Goal: Task Accomplishment & Management: Manage account settings

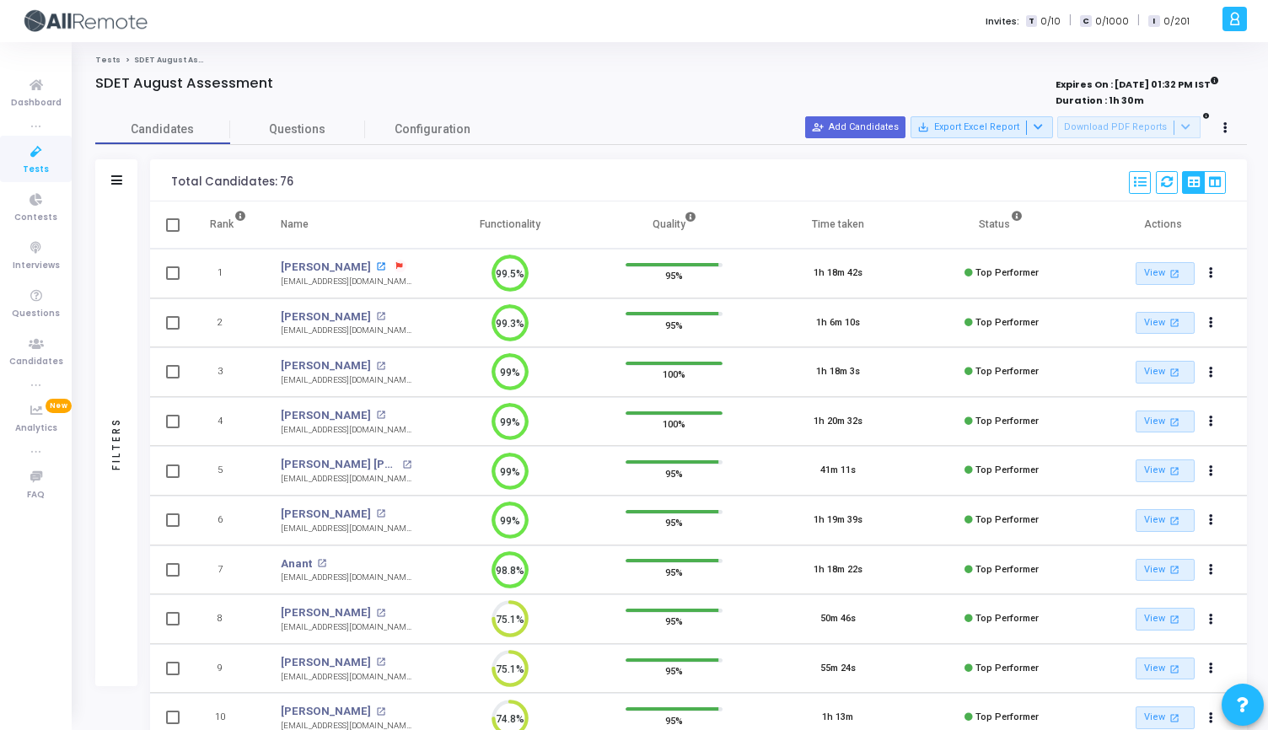
click at [376, 266] on mat-icon "open_in_new" at bounding box center [380, 266] width 9 height 9
click at [36, 157] on icon at bounding box center [36, 152] width 35 height 21
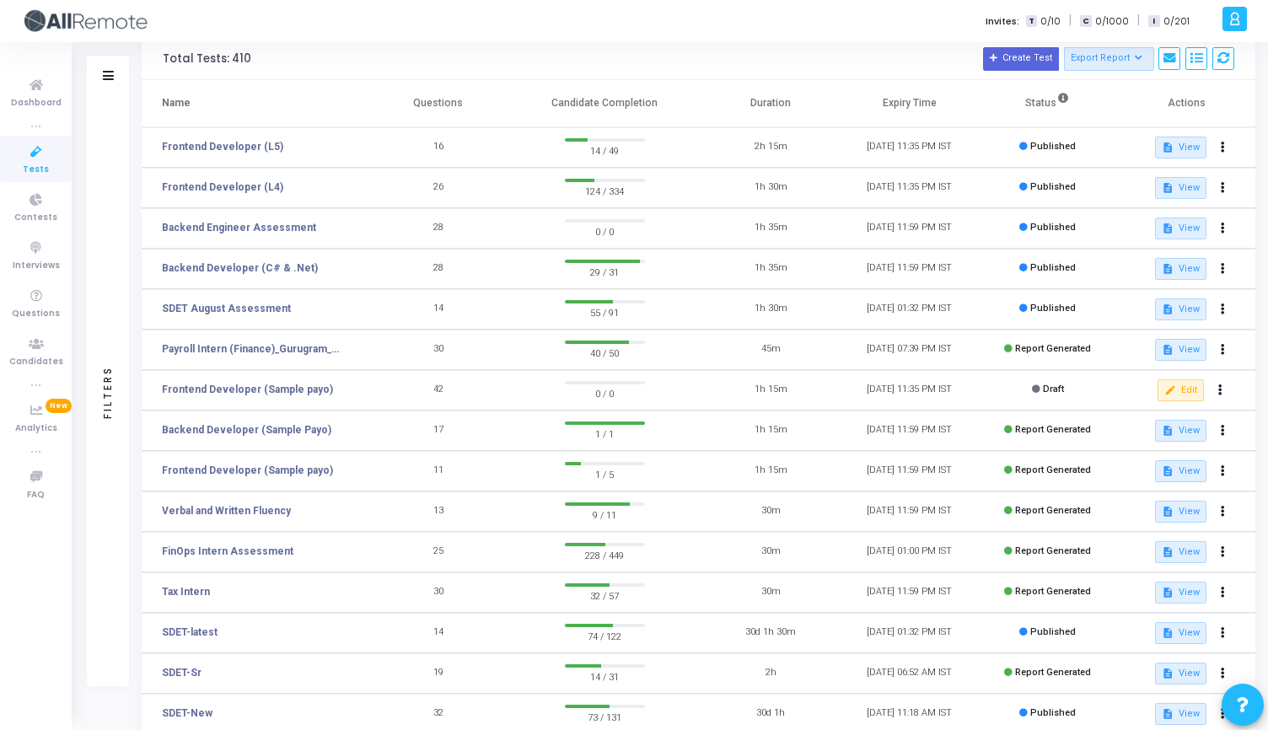
scroll to position [92, 0]
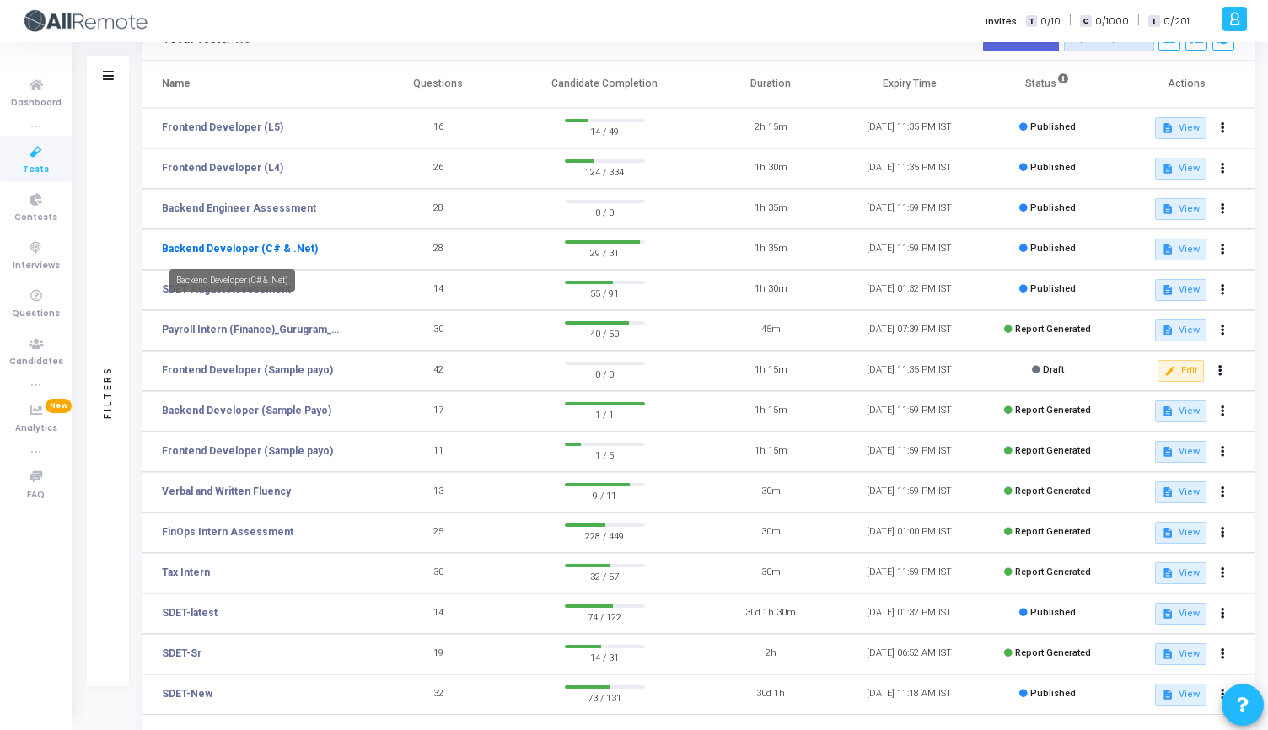
click at [276, 250] on link "Backend Developer (C# & .Net)" at bounding box center [240, 248] width 156 height 15
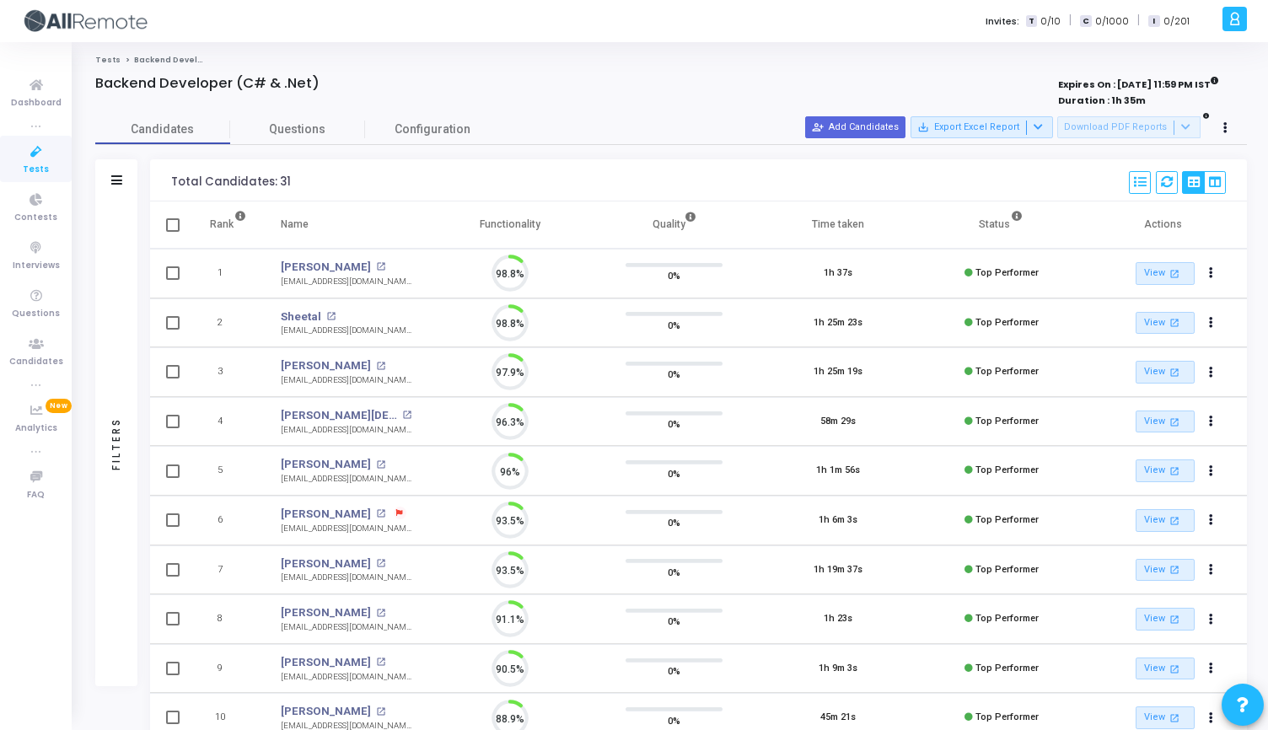
scroll to position [35, 43]
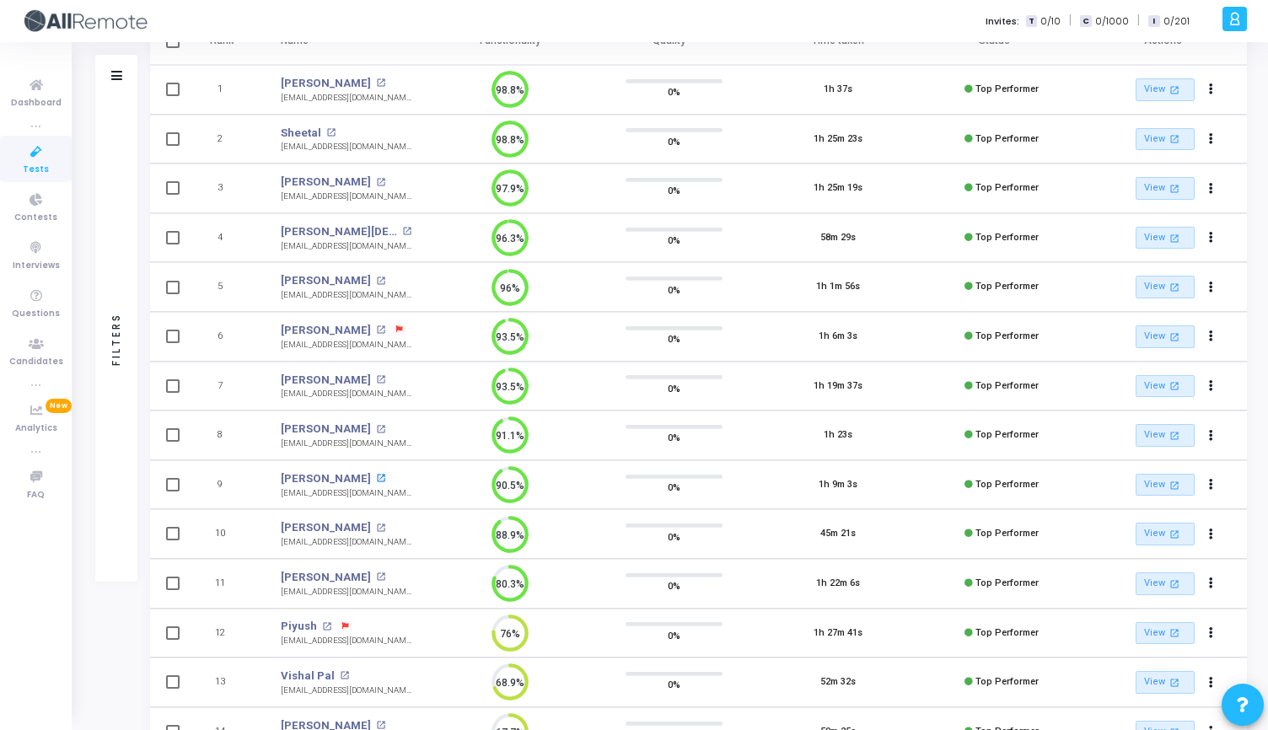
click at [376, 478] on mat-icon "open_in_new" at bounding box center [380, 478] width 9 height 9
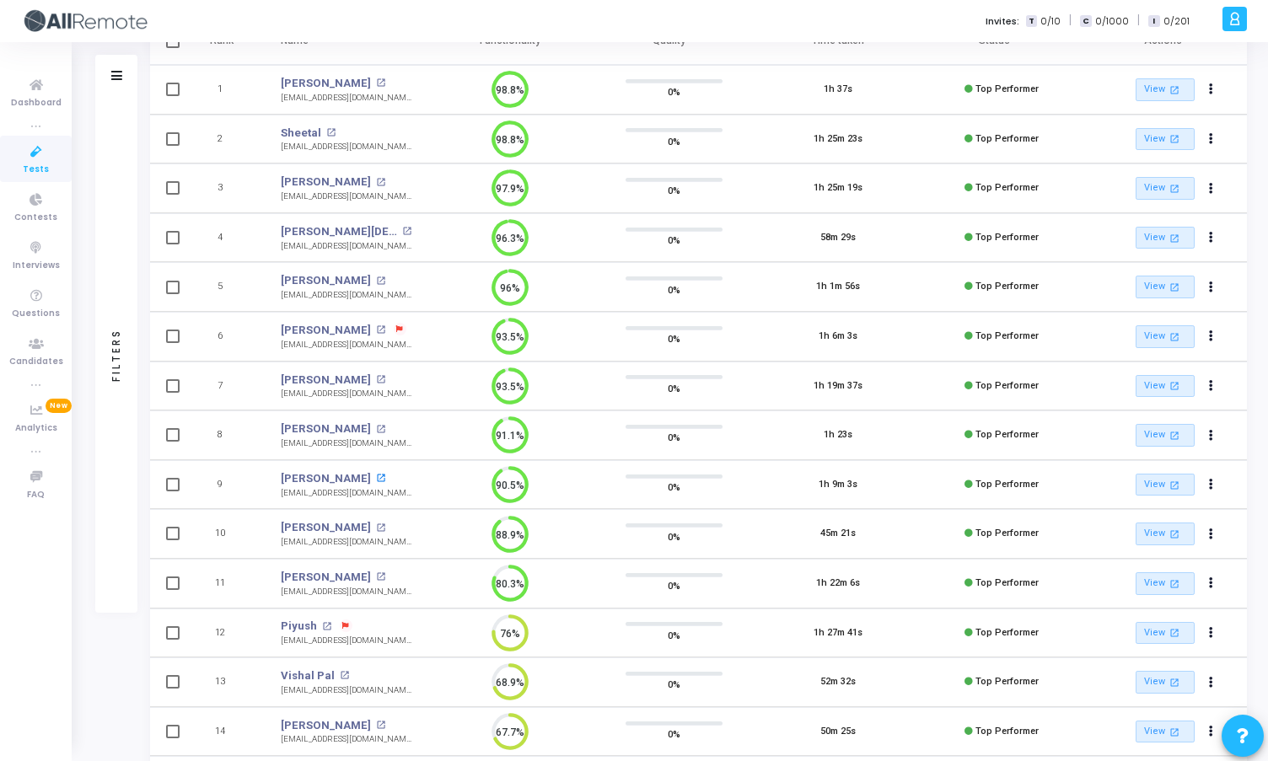
scroll to position [8, 8]
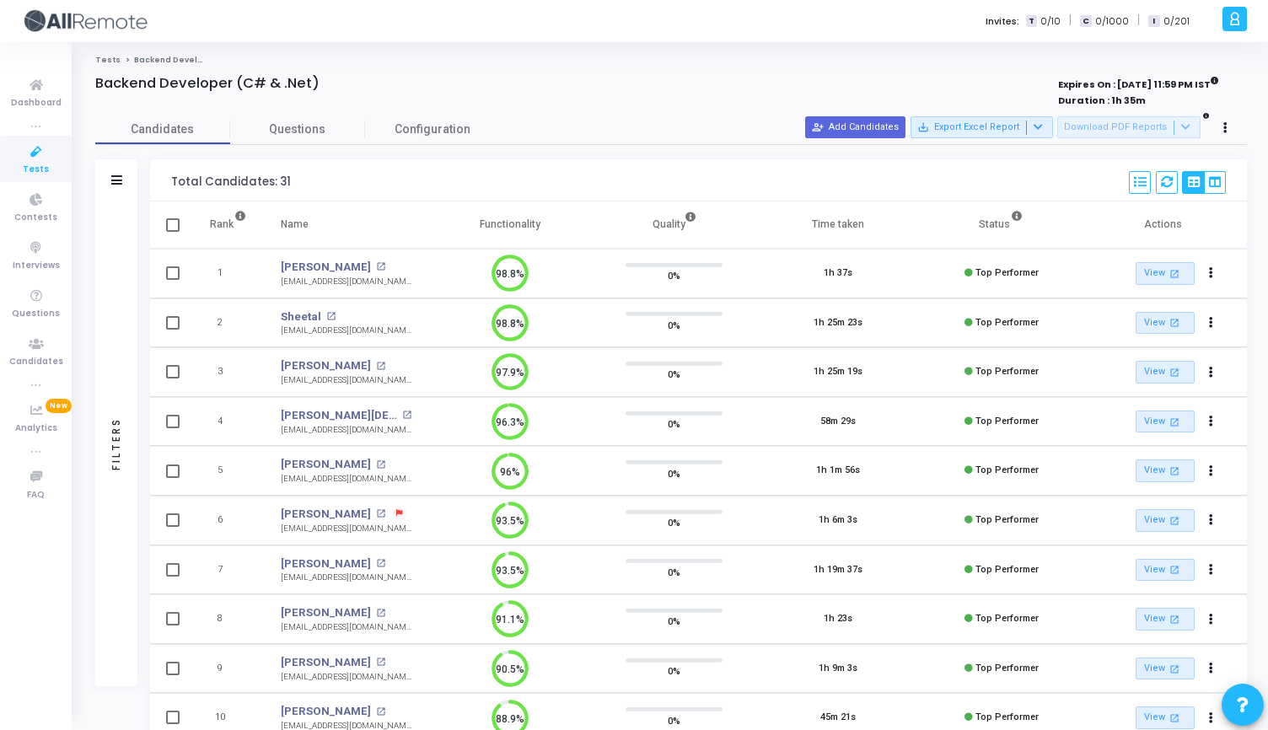
click at [22, 158] on icon at bounding box center [36, 152] width 35 height 21
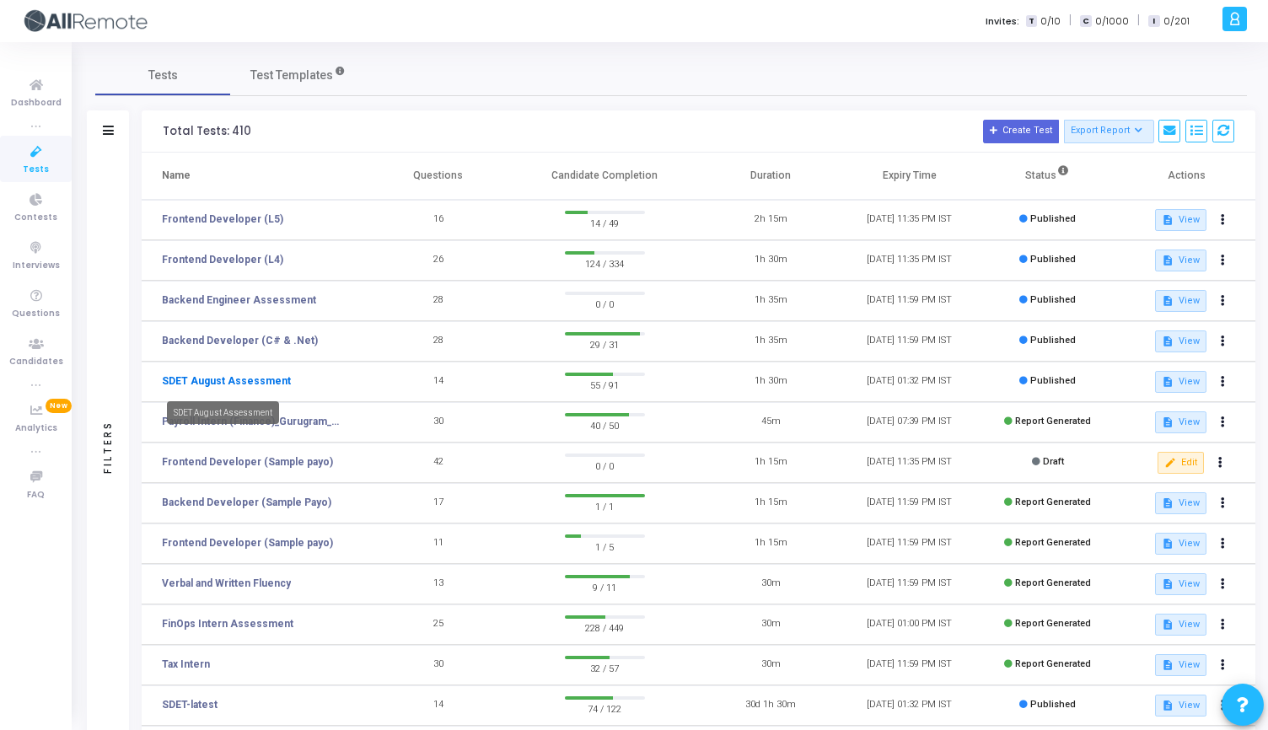
click at [264, 380] on link "SDET August Assessment" at bounding box center [226, 380] width 129 height 15
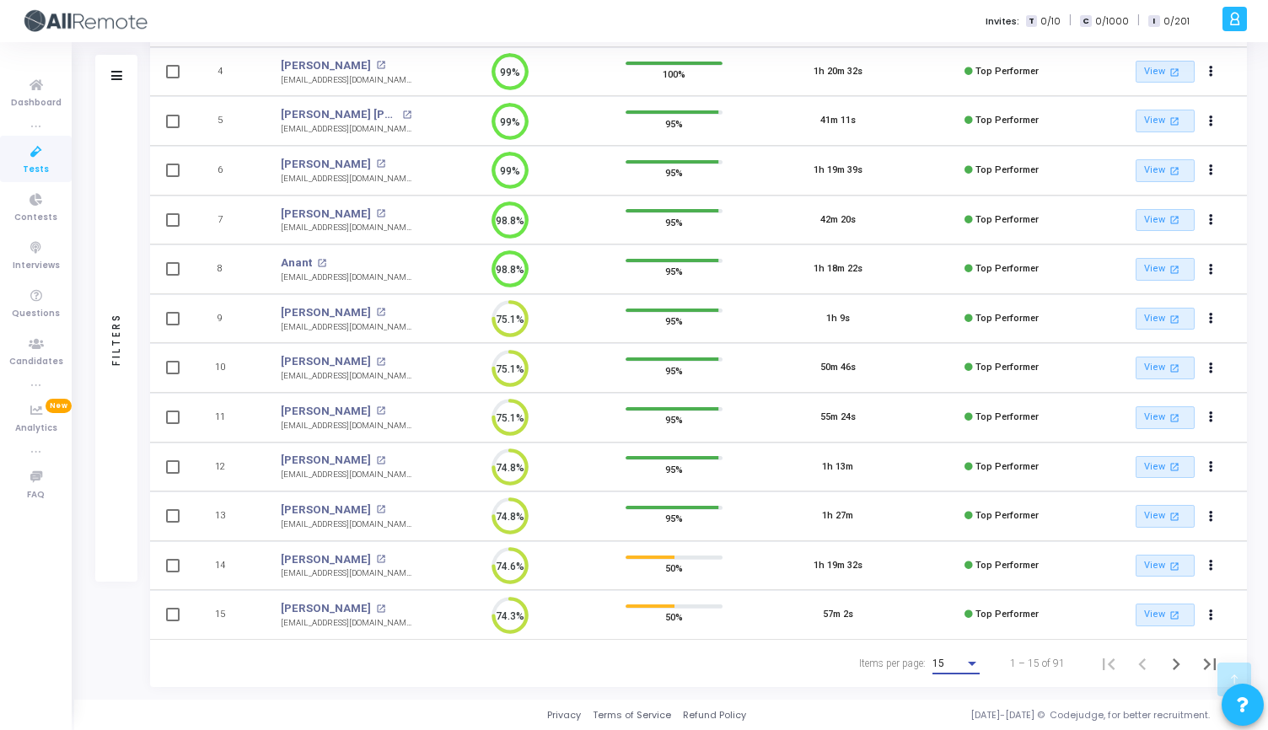
click at [958, 668] on div "15" at bounding box center [948, 664] width 32 height 12
click at [948, 650] on span "50" at bounding box center [956, 654] width 47 height 30
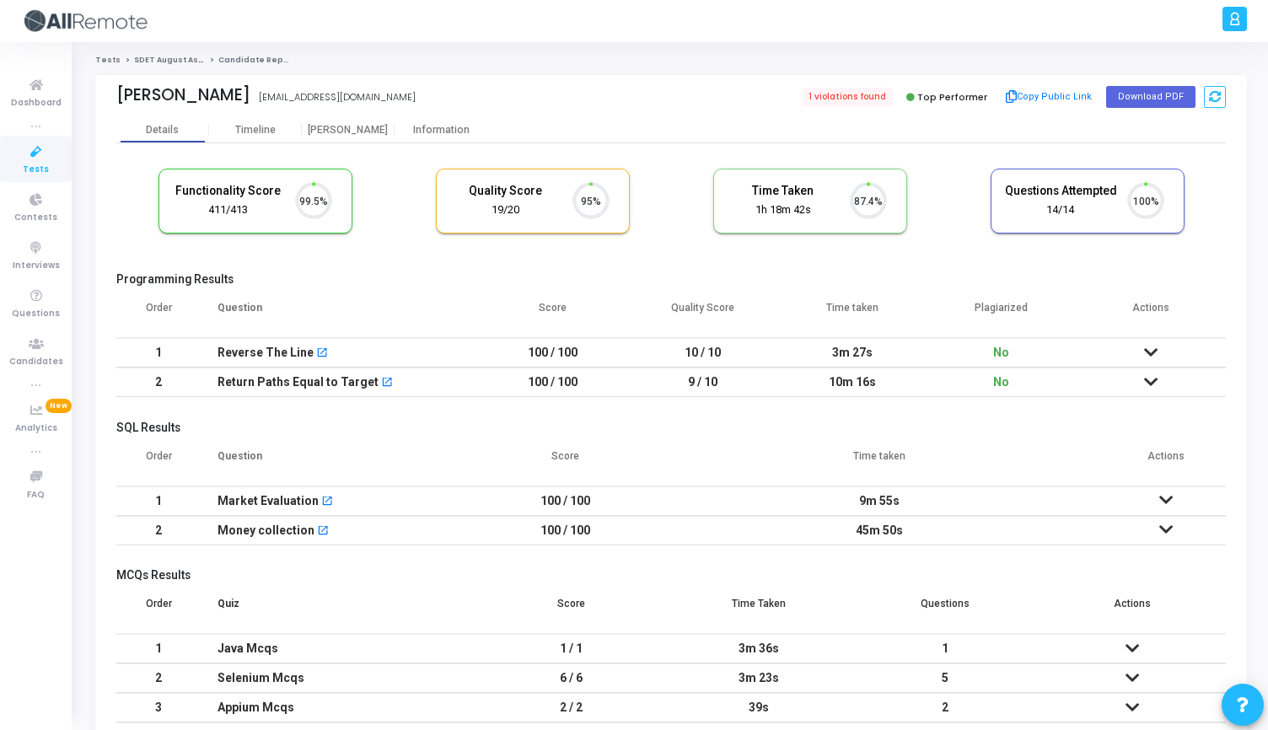
scroll to position [35, 43]
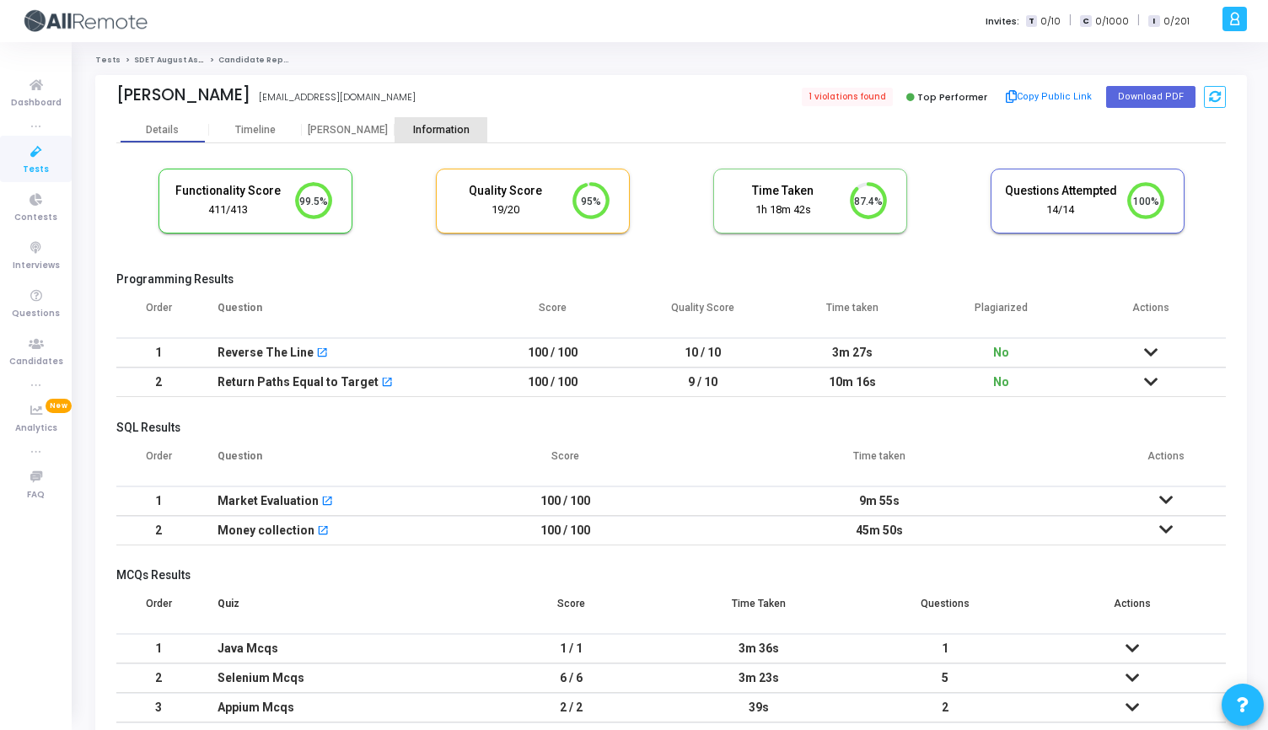
click at [429, 131] on div "Information" at bounding box center [440, 130] width 93 height 13
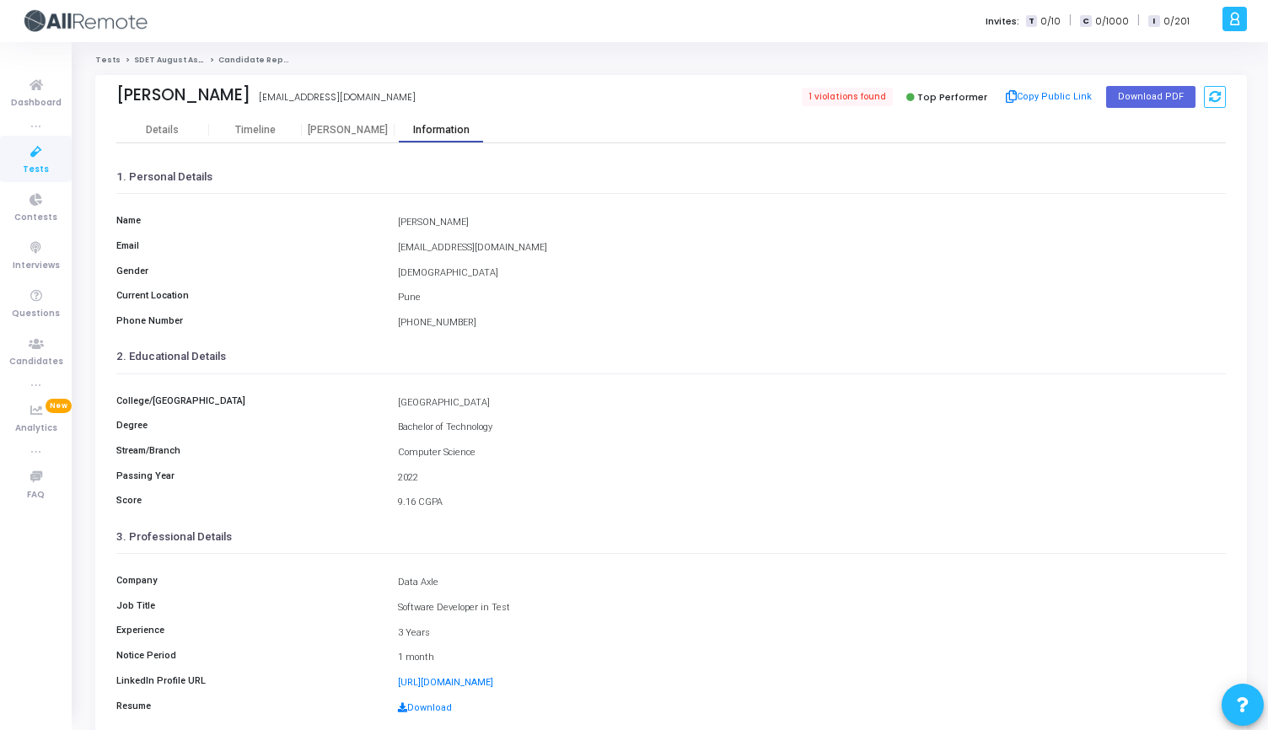
scroll to position [77, 0]
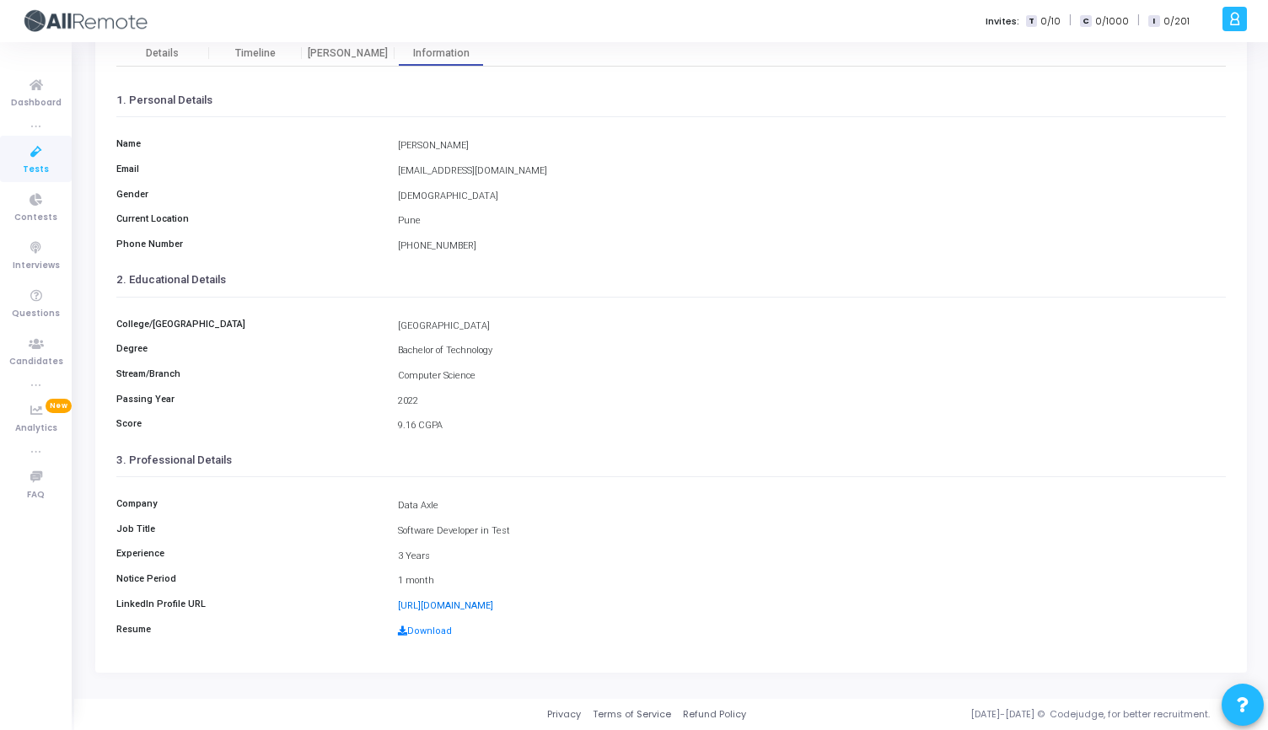
click at [457, 601] on link "https://www.linkedin.com/in/suyash-sharma-b689951ba/" at bounding box center [445, 605] width 95 height 11
click at [435, 634] on link "Download" at bounding box center [425, 630] width 54 height 11
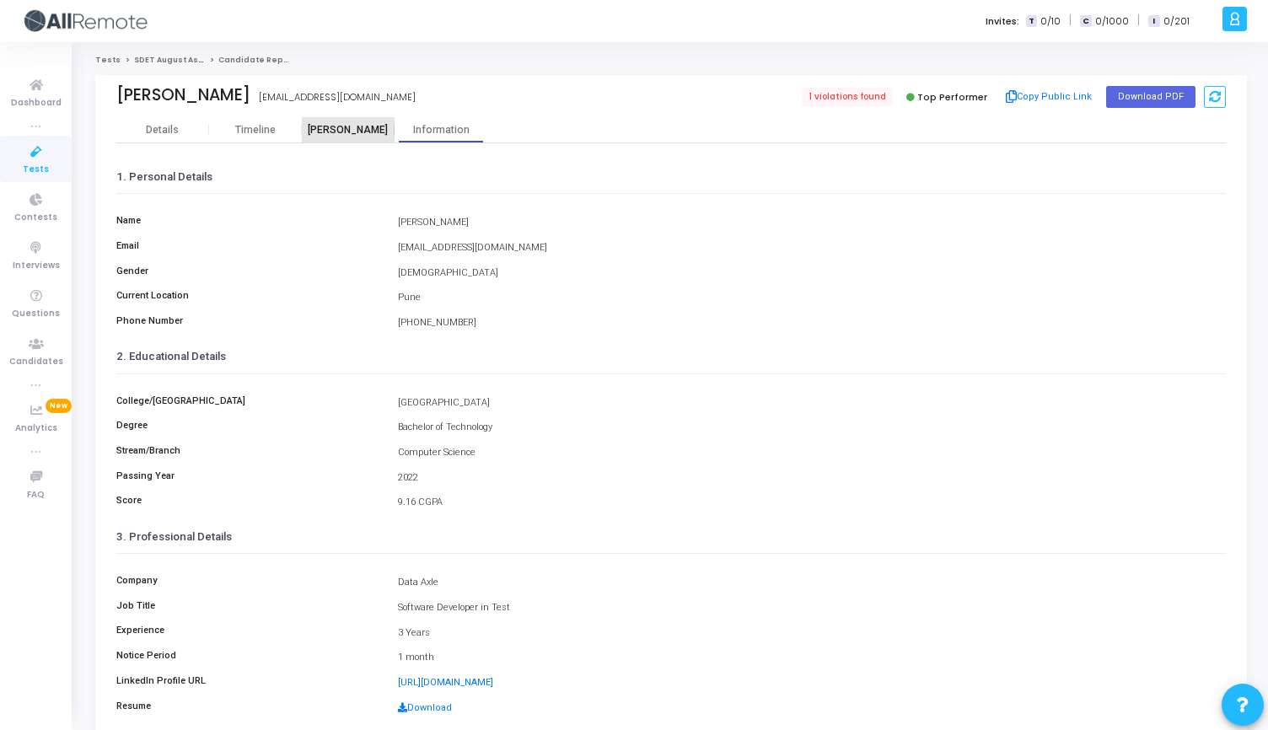
click at [330, 132] on div "[PERSON_NAME]" at bounding box center [348, 130] width 93 height 13
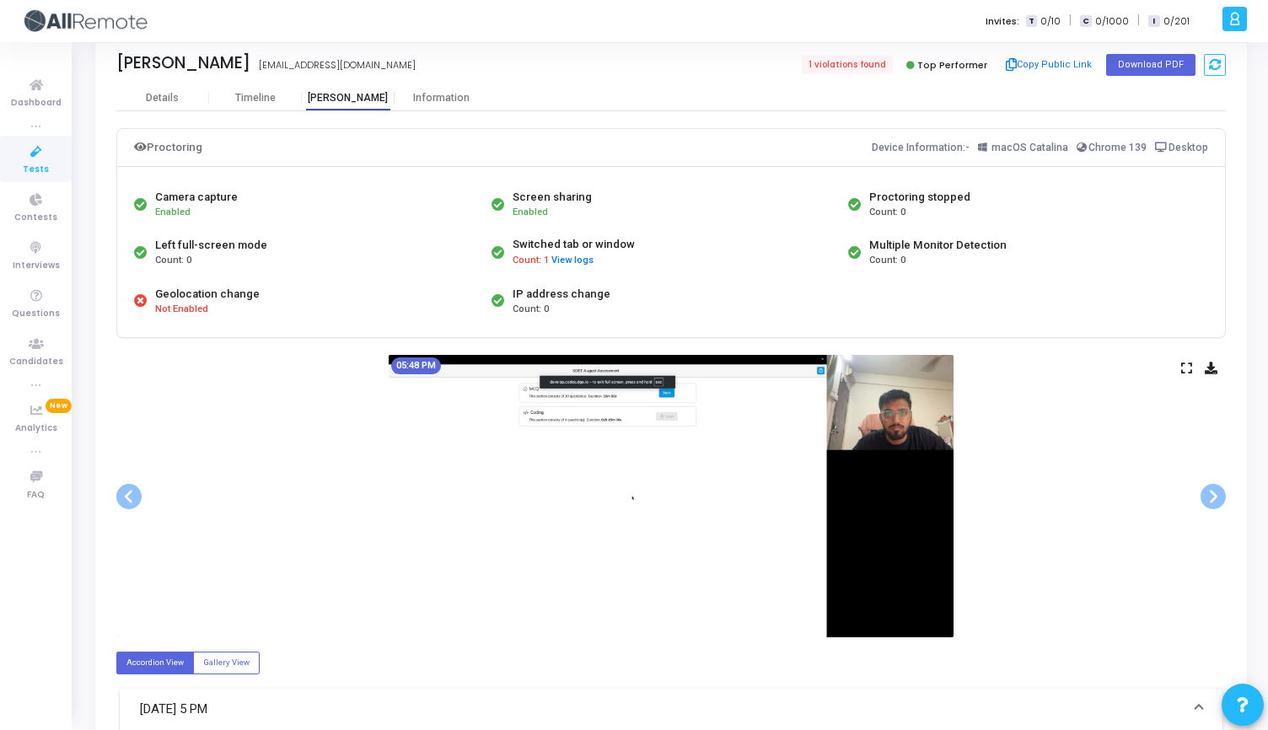
scroll to position [48, 0]
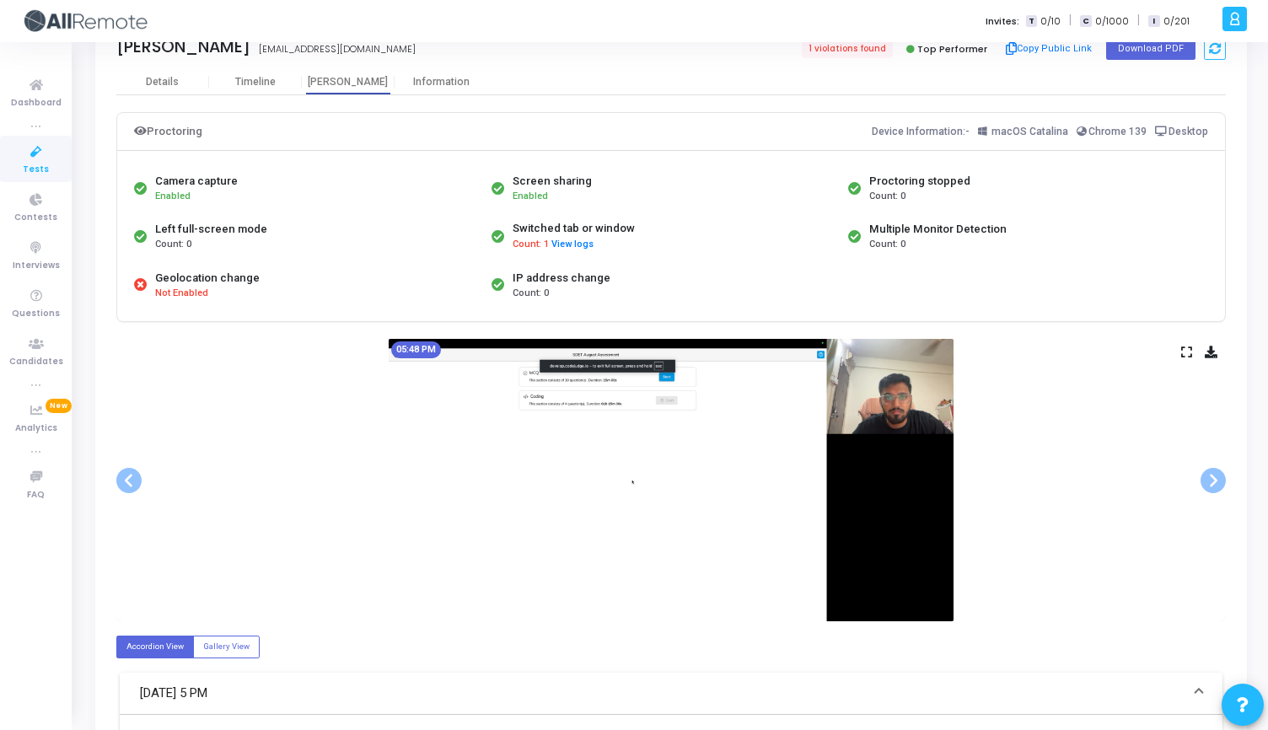
click at [1183, 355] on icon at bounding box center [1186, 351] width 11 height 9
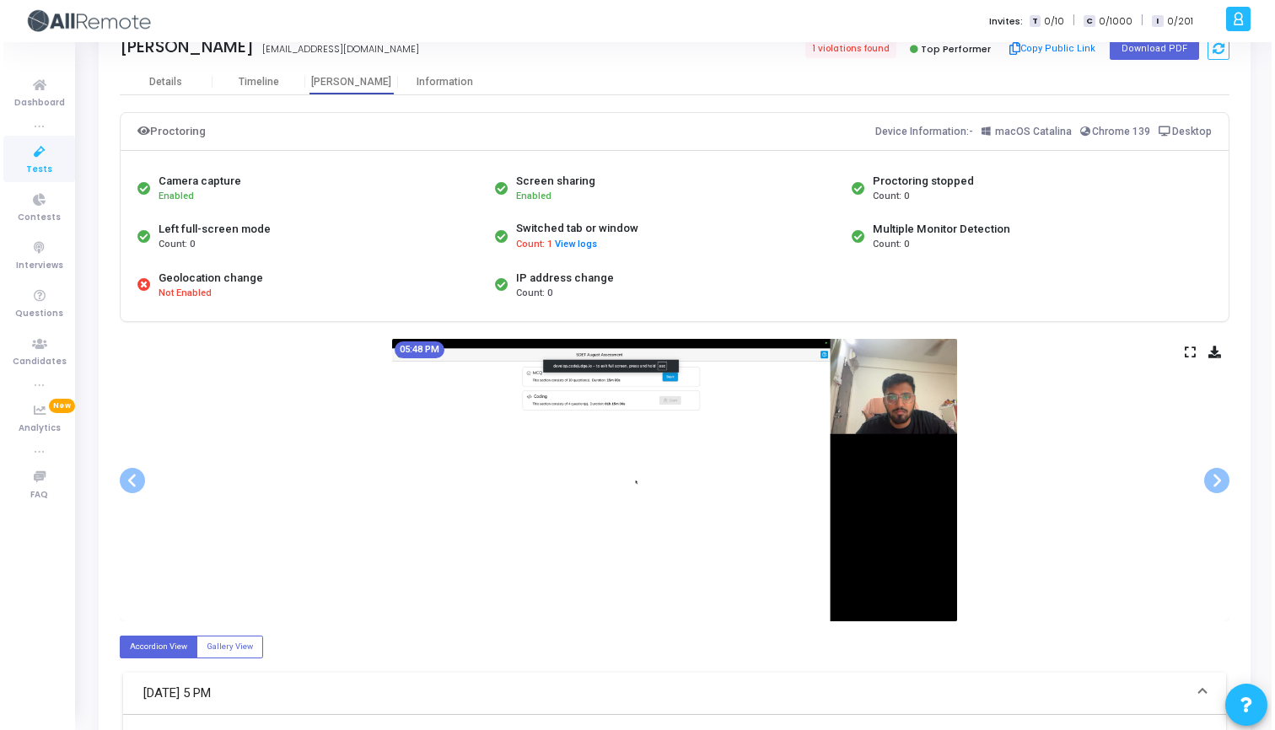
scroll to position [0, 0]
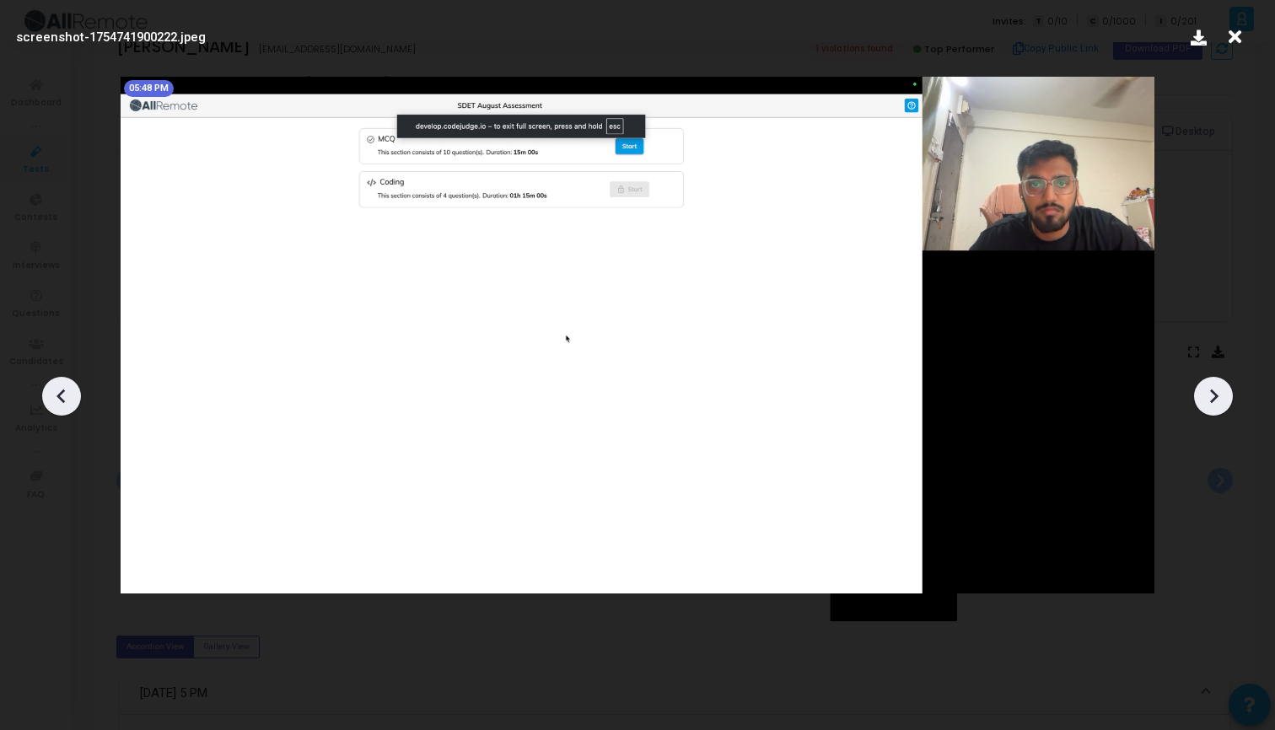
click at [1226, 395] on div at bounding box center [1213, 396] width 39 height 39
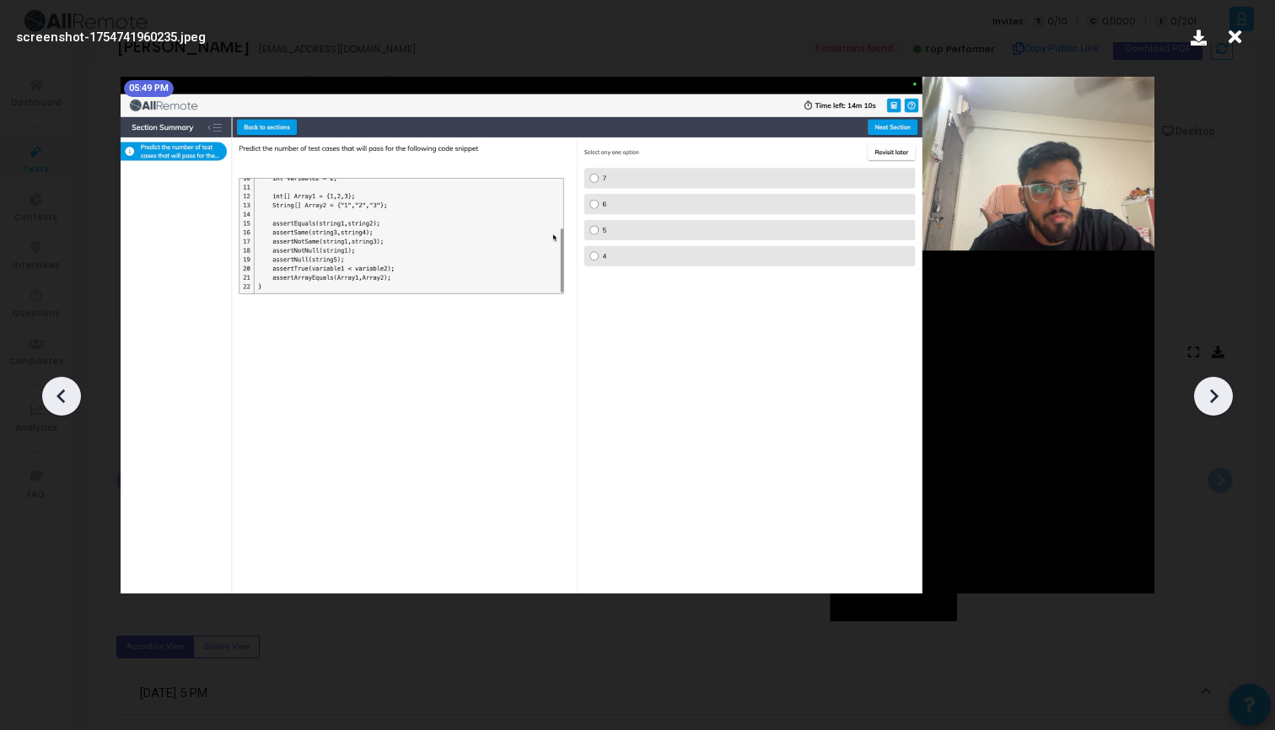
click at [1226, 395] on div at bounding box center [1213, 396] width 39 height 39
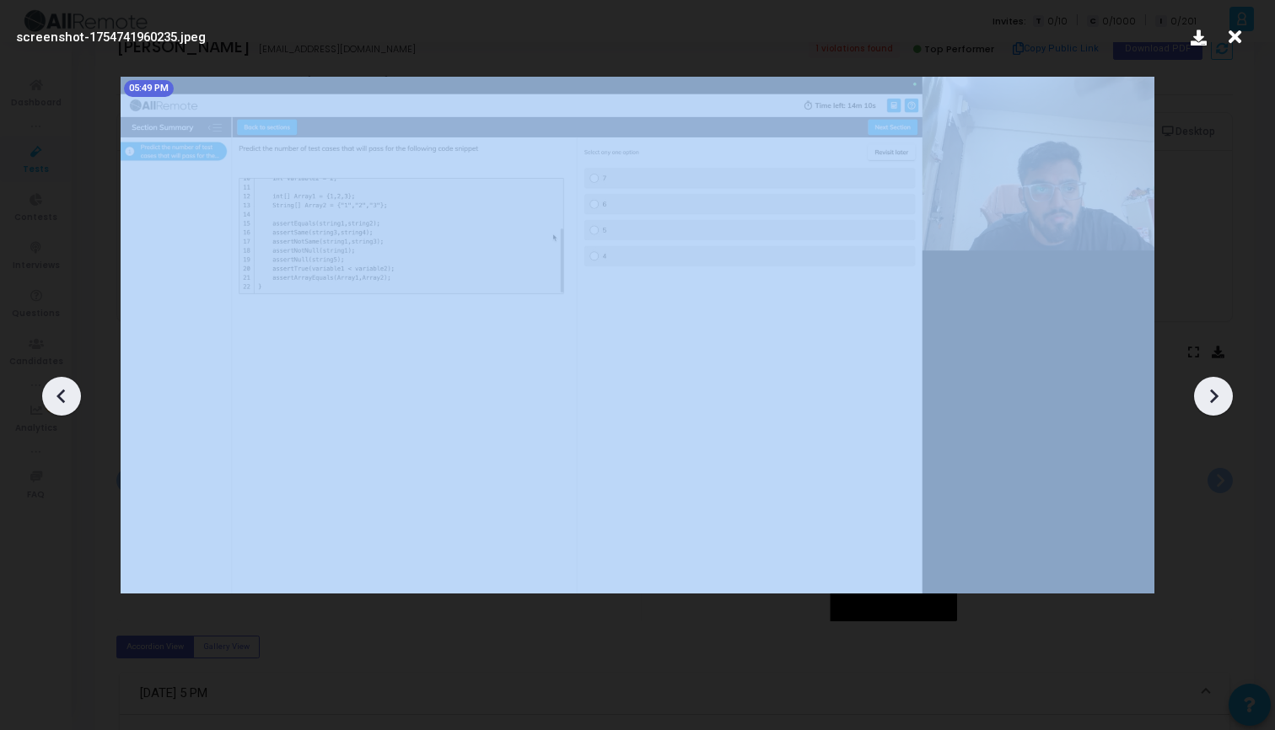
click at [1226, 395] on div at bounding box center [1213, 396] width 39 height 39
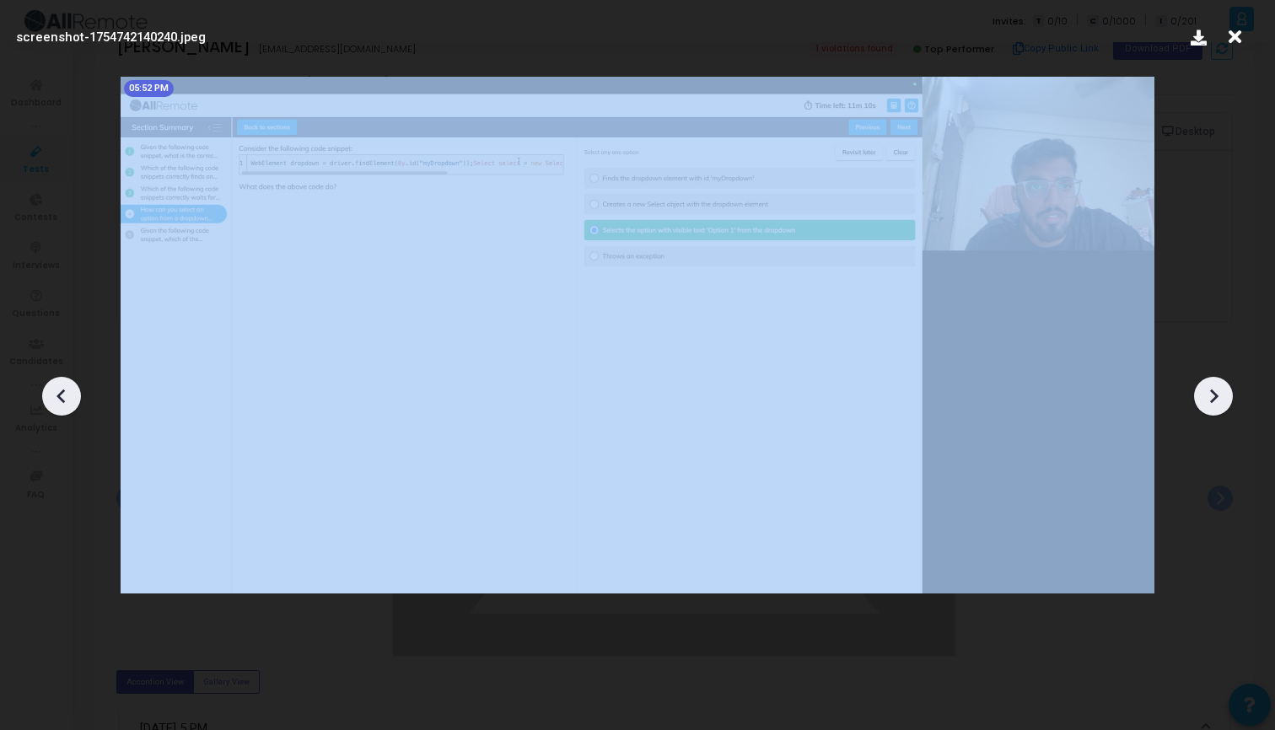
click at [1226, 395] on div at bounding box center [1213, 396] width 39 height 39
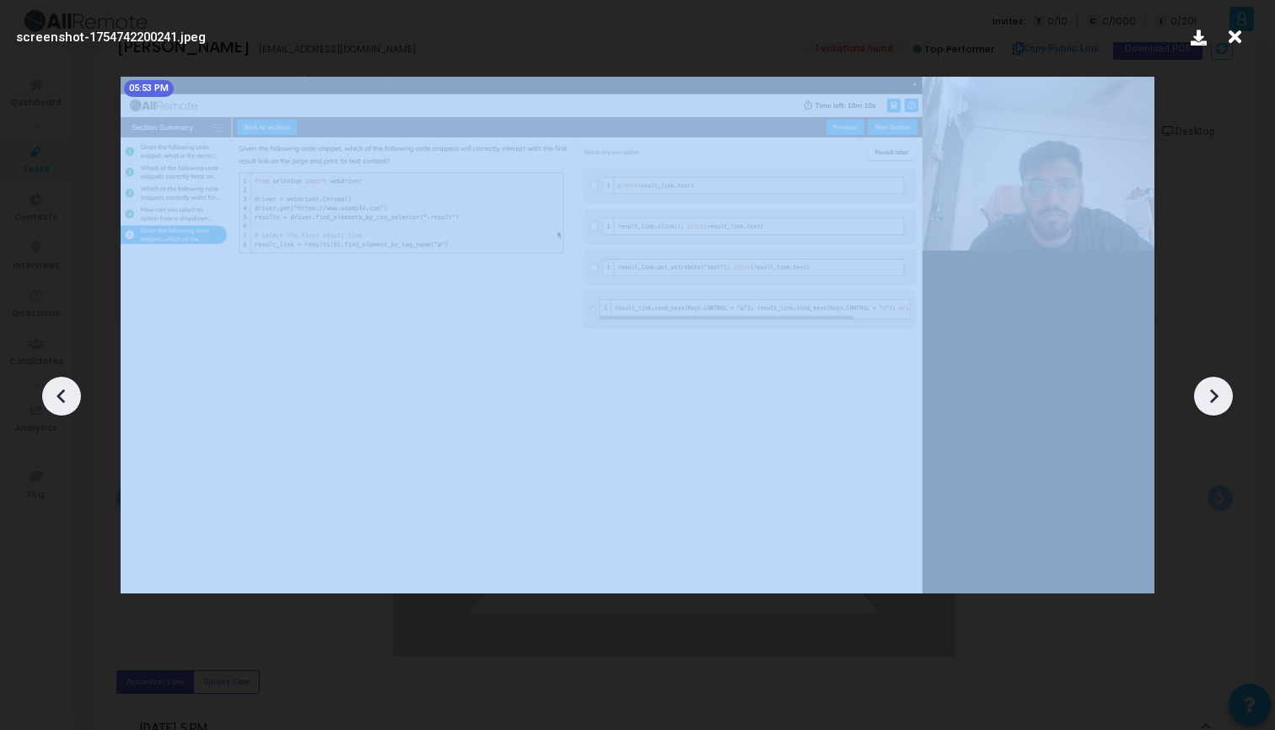
click at [1226, 395] on div at bounding box center [1213, 396] width 39 height 39
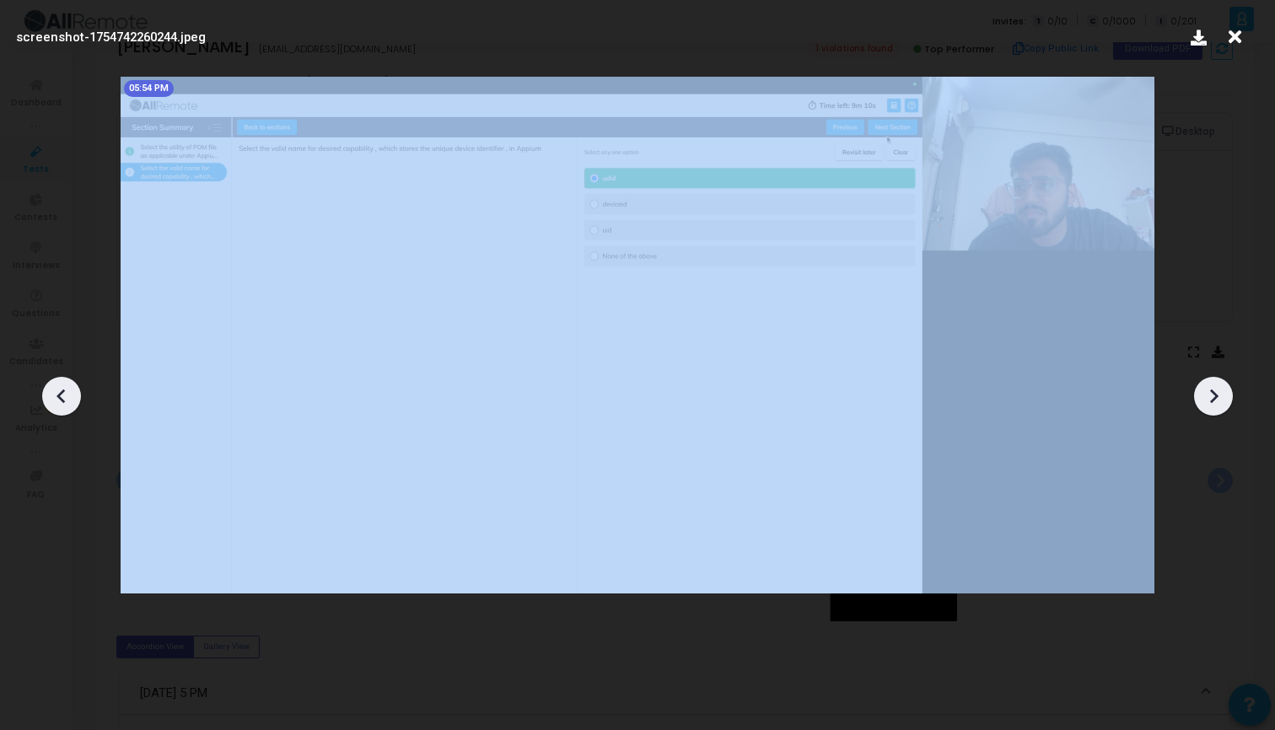
click at [1226, 395] on div at bounding box center [1213, 396] width 39 height 39
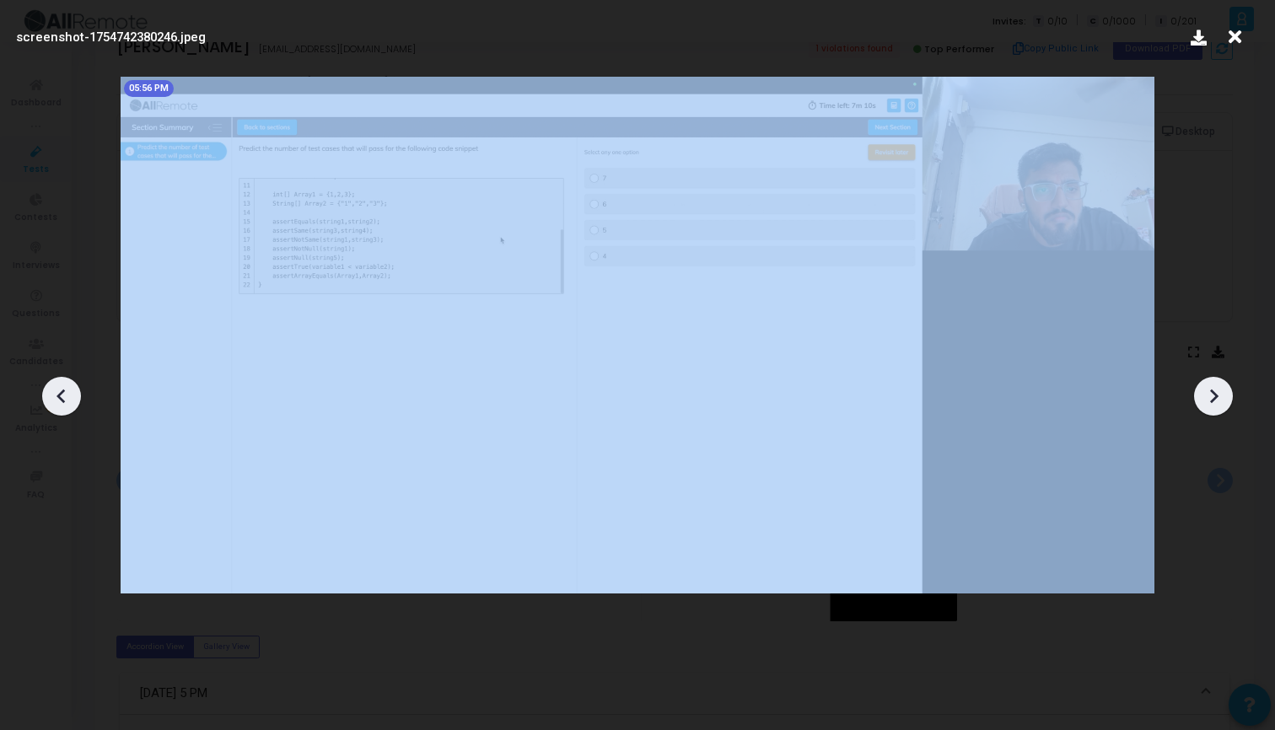
click at [1226, 395] on div at bounding box center [1213, 396] width 39 height 39
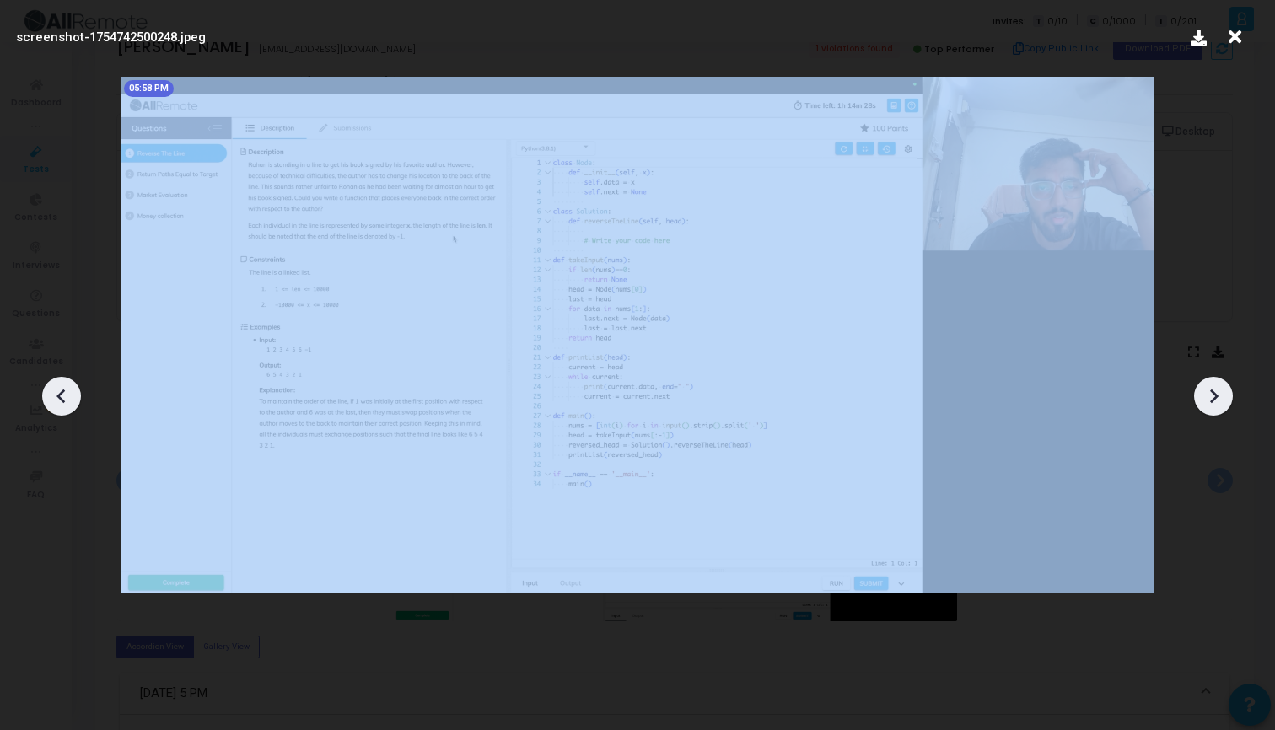
click at [1226, 395] on div at bounding box center [1213, 396] width 39 height 39
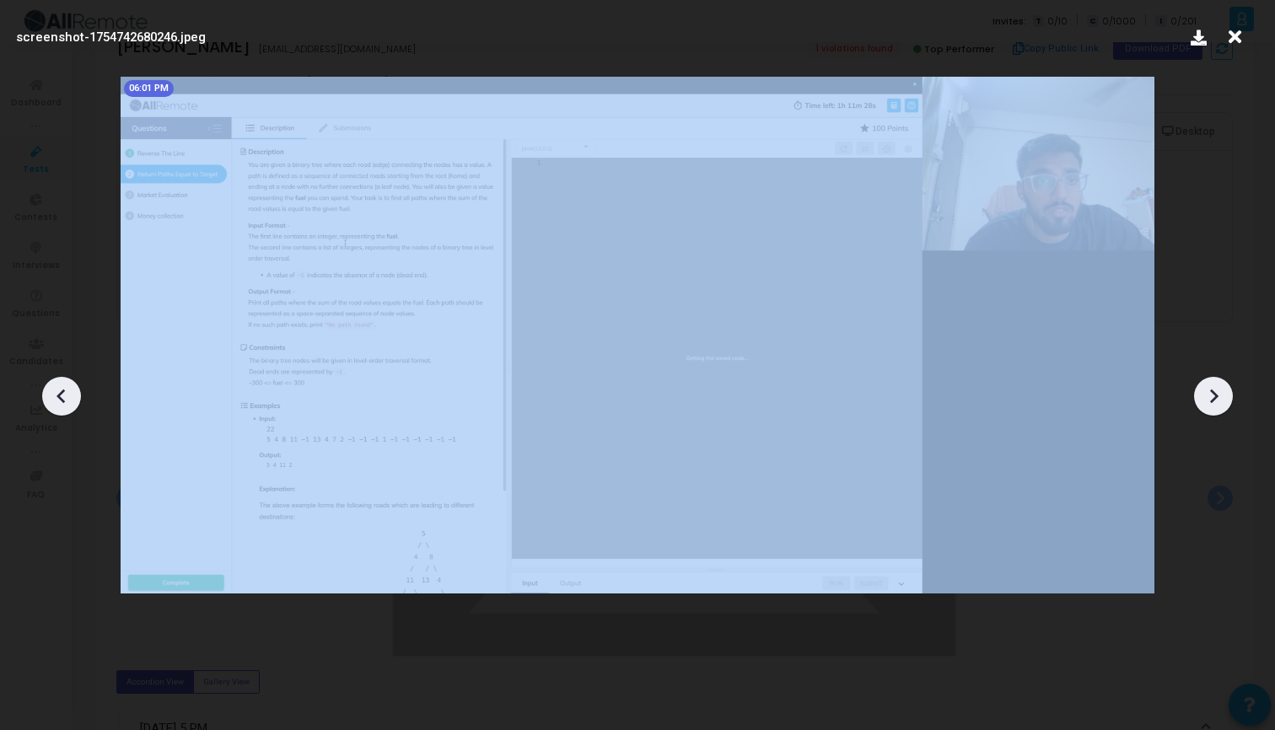
click at [1226, 395] on div at bounding box center [1213, 396] width 39 height 39
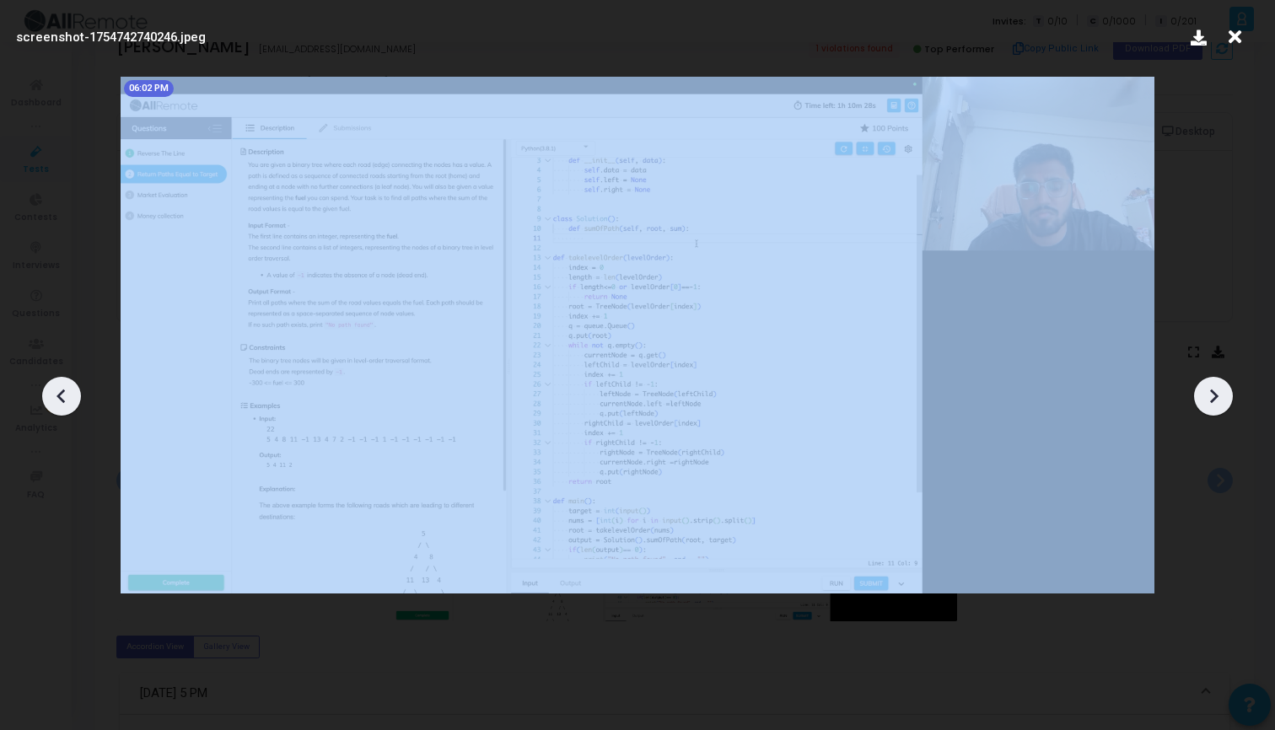
click at [1226, 395] on div at bounding box center [1213, 396] width 39 height 39
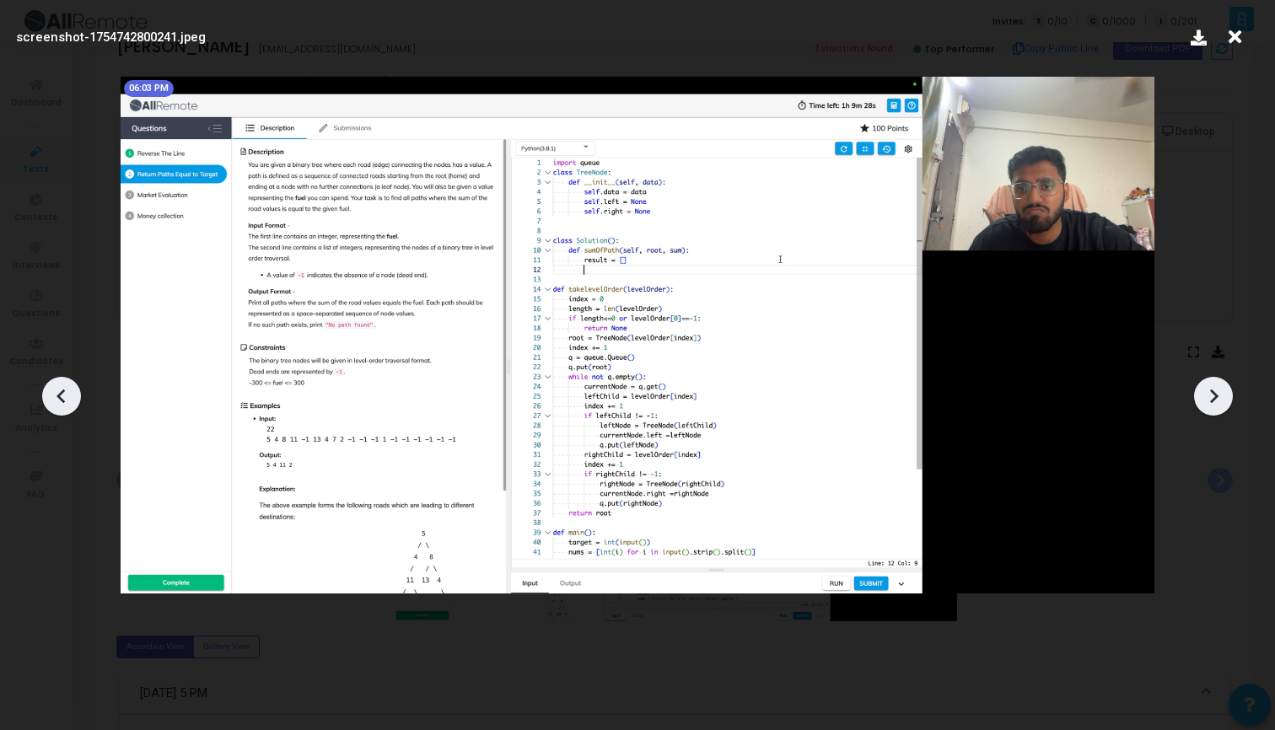
click at [1232, 41] on icon at bounding box center [1234, 37] width 26 height 32
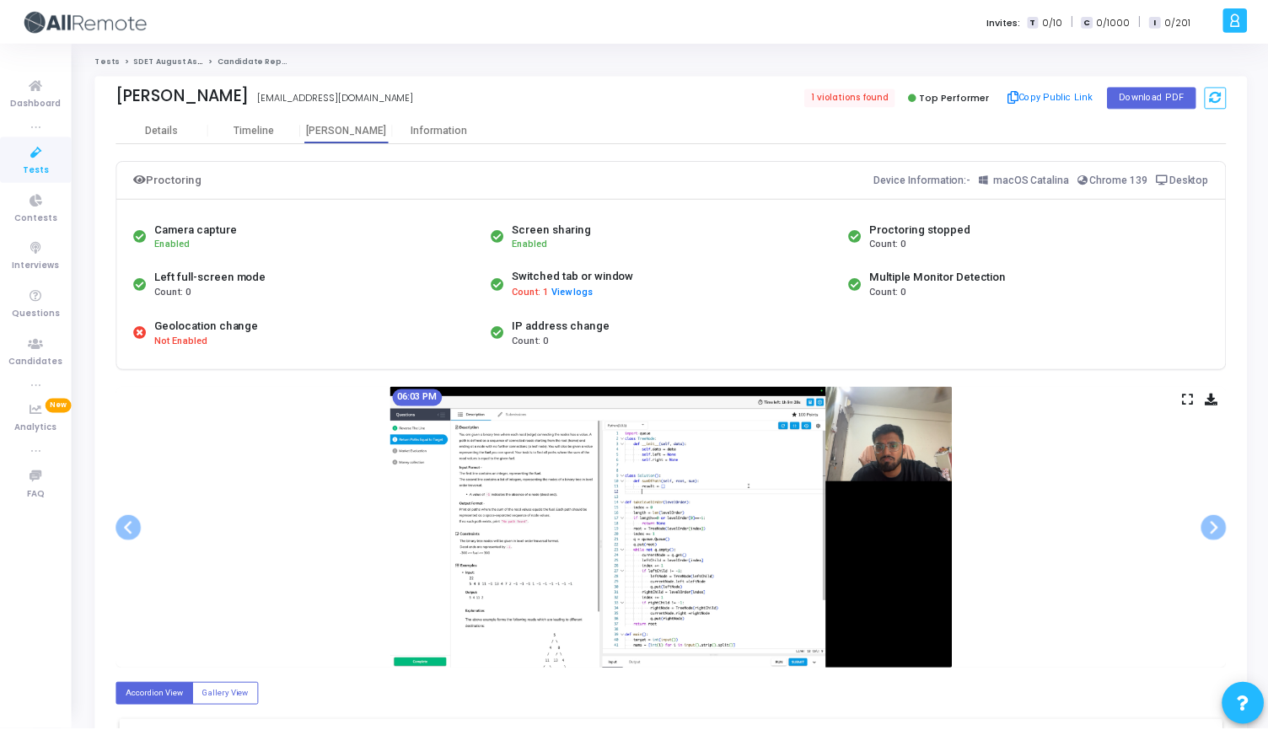
scroll to position [48, 0]
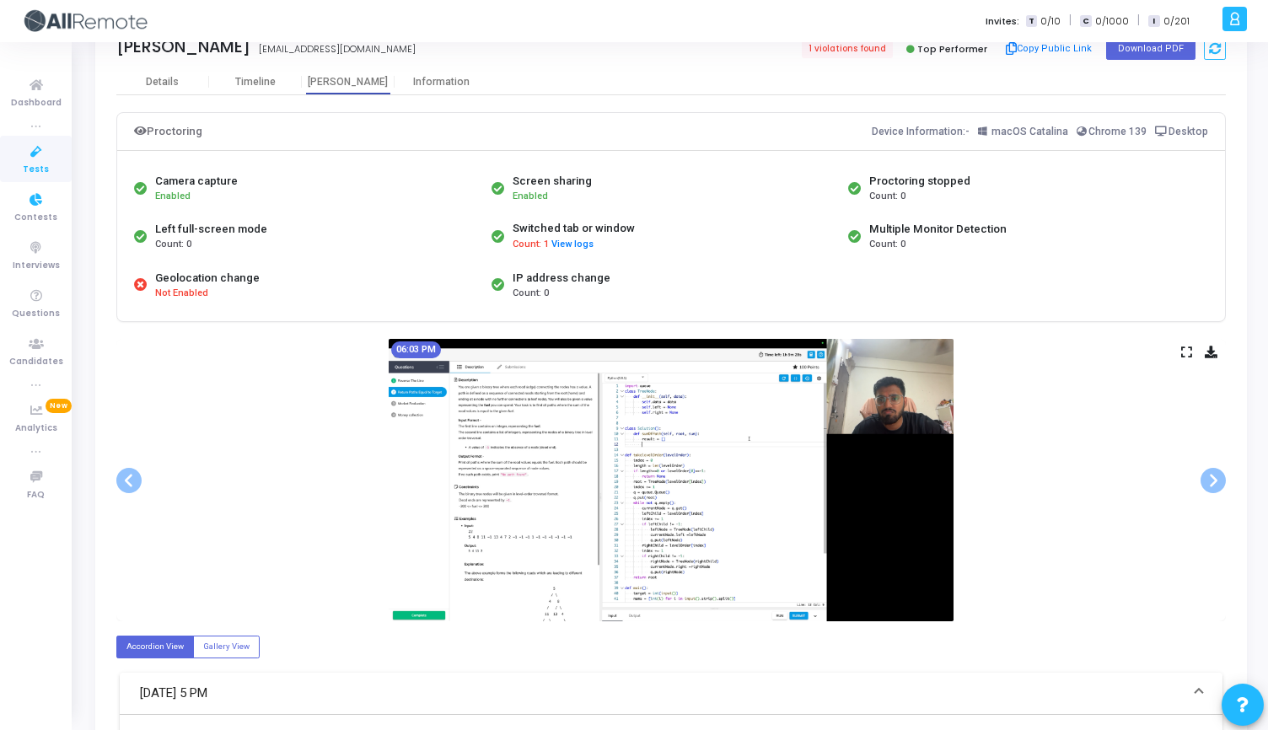
click at [26, 153] on icon at bounding box center [36, 152] width 35 height 21
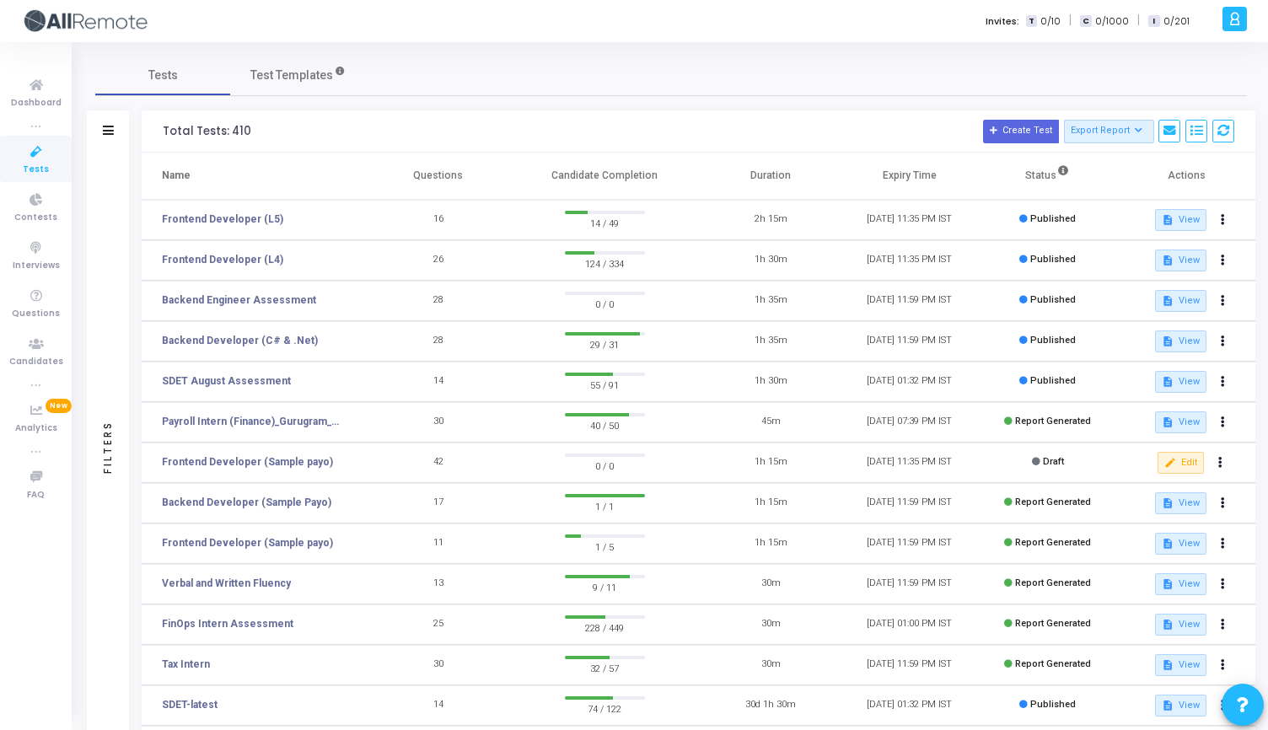
scroll to position [167, 0]
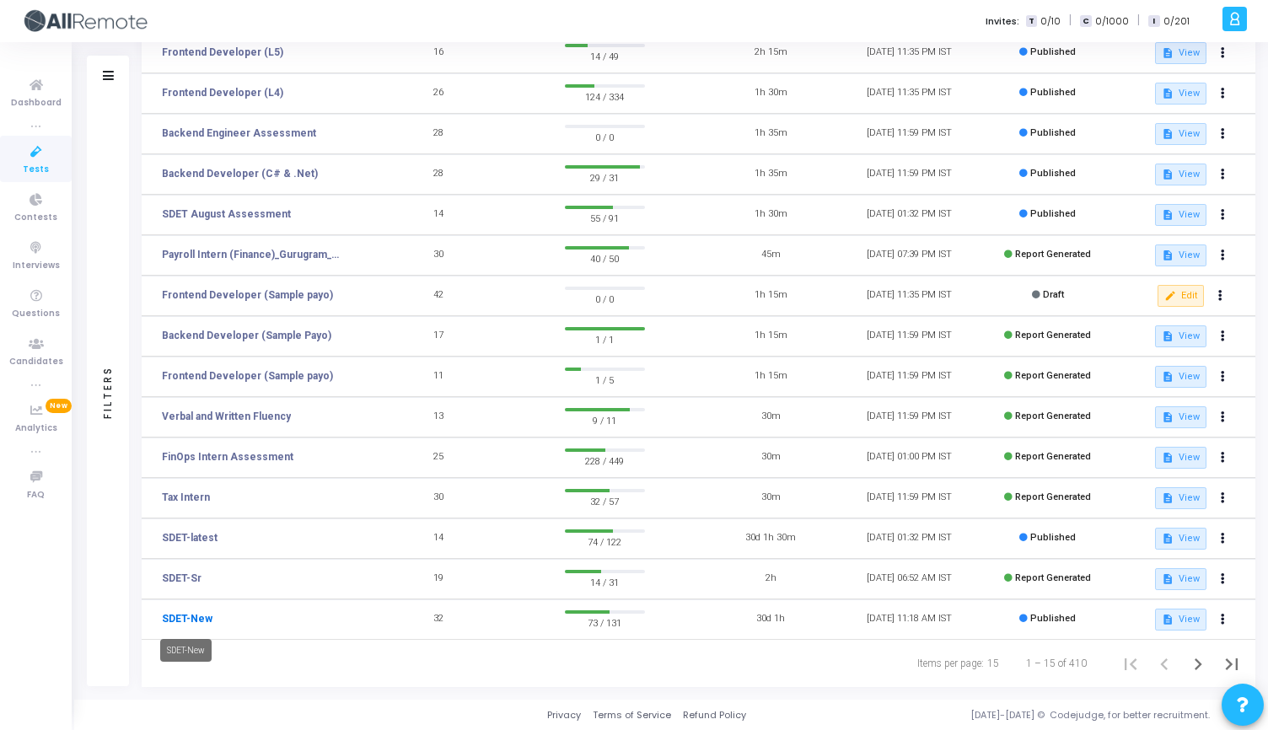
click at [198, 622] on link "SDET-New" at bounding box center [187, 618] width 51 height 15
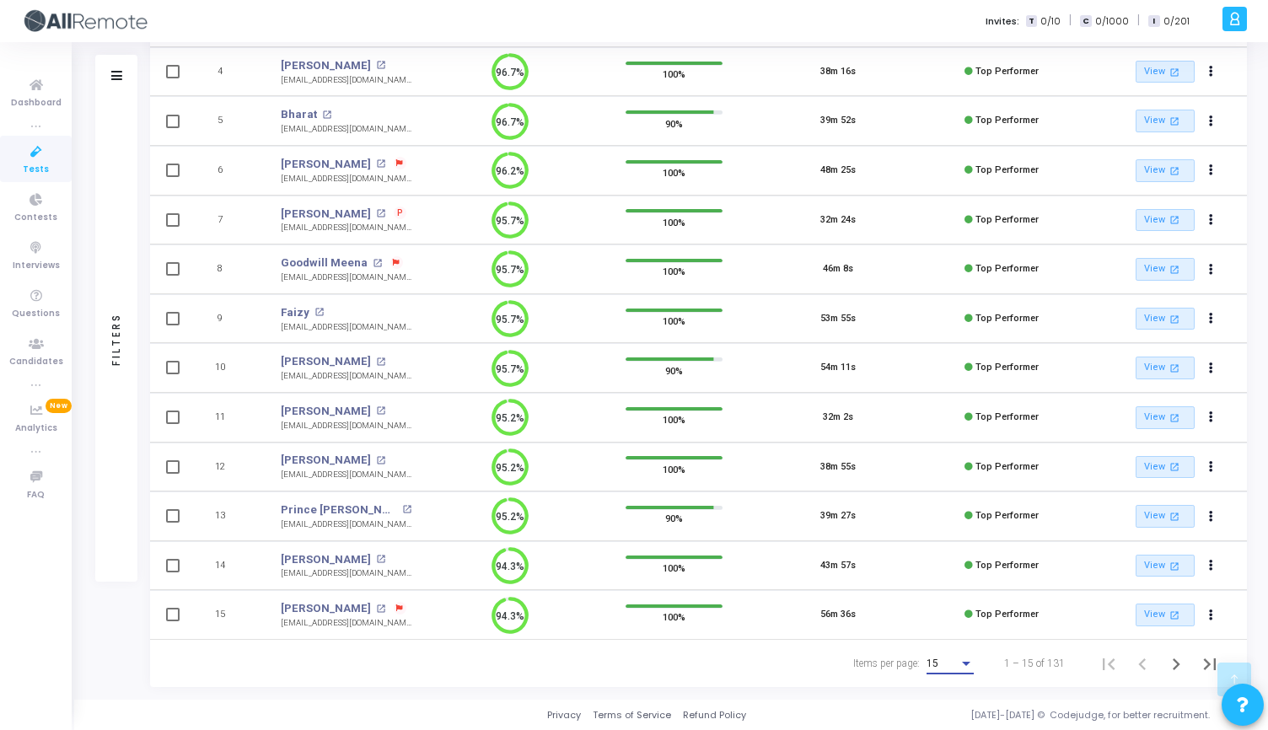
click at [952, 661] on div "15" at bounding box center [942, 664] width 32 height 12
click at [950, 647] on span "50" at bounding box center [950, 654] width 47 height 30
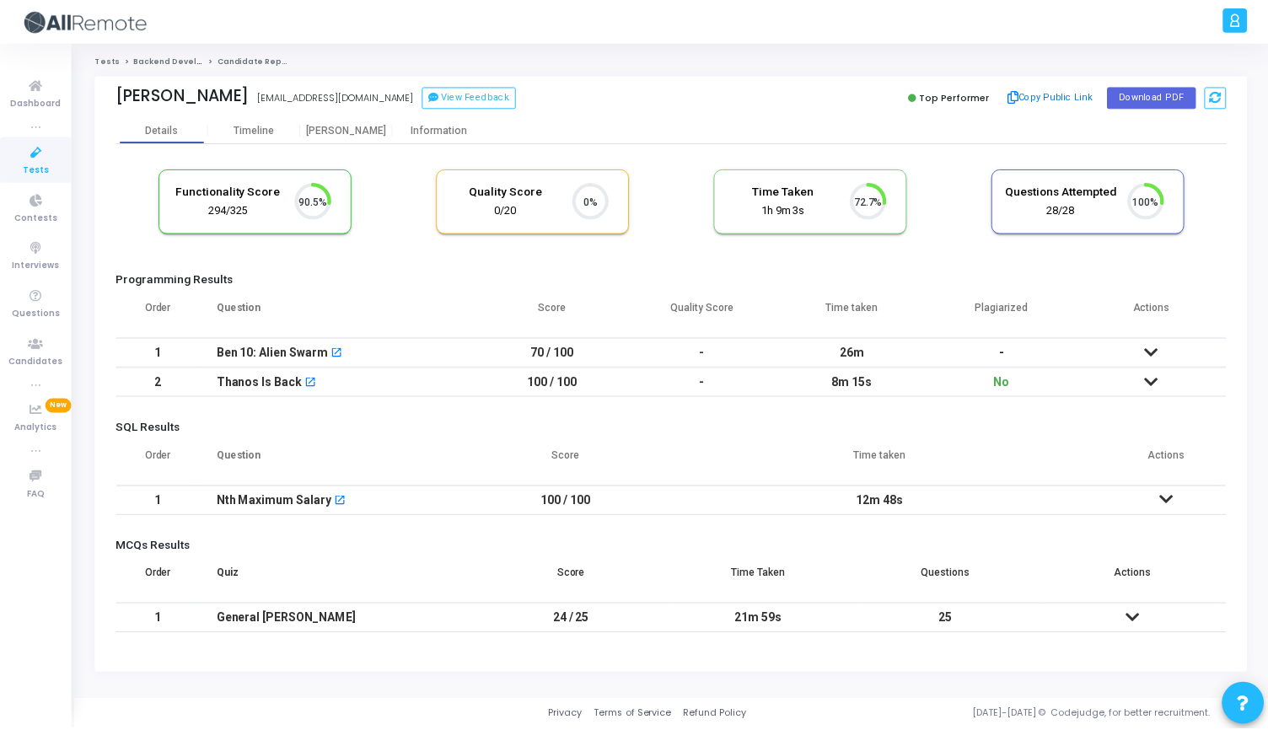
scroll to position [8, 8]
click at [360, 129] on div "[PERSON_NAME]" at bounding box center [348, 130] width 93 height 13
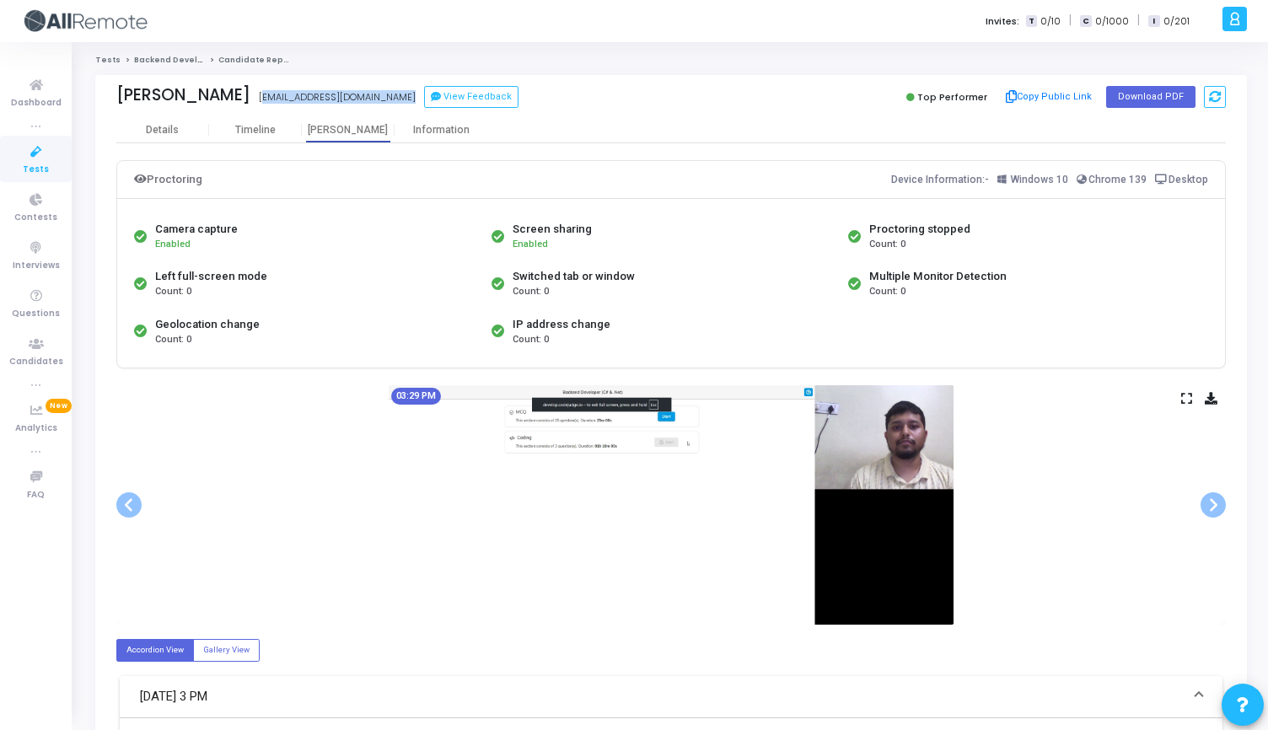
drag, startPoint x: 246, startPoint y: 103, endPoint x: 525, endPoint y: 117, distance: 279.4
click at [524, 115] on div "[PERSON_NAME] [EMAIL_ADDRESS][DOMAIN_NAME] View Feedback Top Performer Copy Pub…" at bounding box center [670, 96] width 1109 height 42
click at [525, 117] on div "Details Timeline [PERSON_NAME] Information" at bounding box center [670, 129] width 1109 height 25
drag, startPoint x: 119, startPoint y: 94, endPoint x: 495, endPoint y: 126, distance: 377.2
click at [494, 125] on div "[PERSON_NAME] [EMAIL_ADDRESS][DOMAIN_NAME] View Feedback Top Performer Copy Pub…" at bounding box center [670, 551] width 1151 height 953
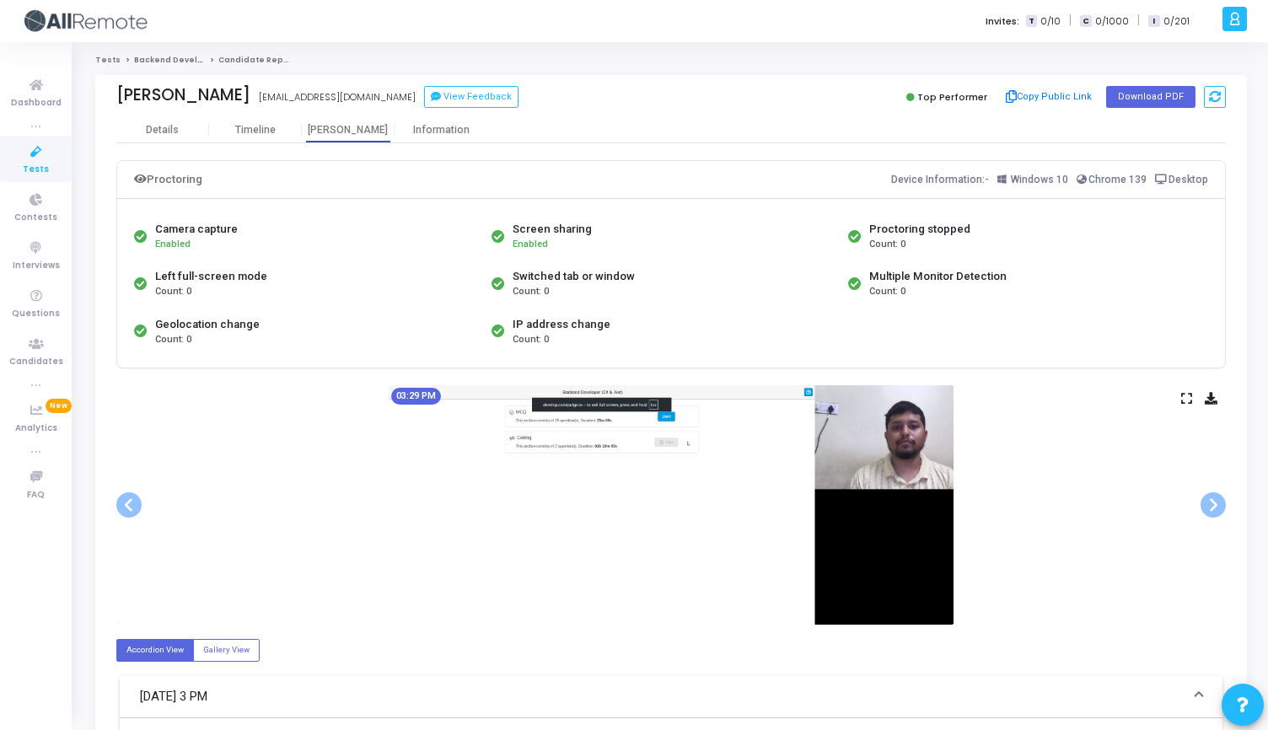
click at [538, 106] on div "[PERSON_NAME] [EMAIL_ADDRESS][DOMAIN_NAME] View Feedback" at bounding box center [389, 97] width 546 height 24
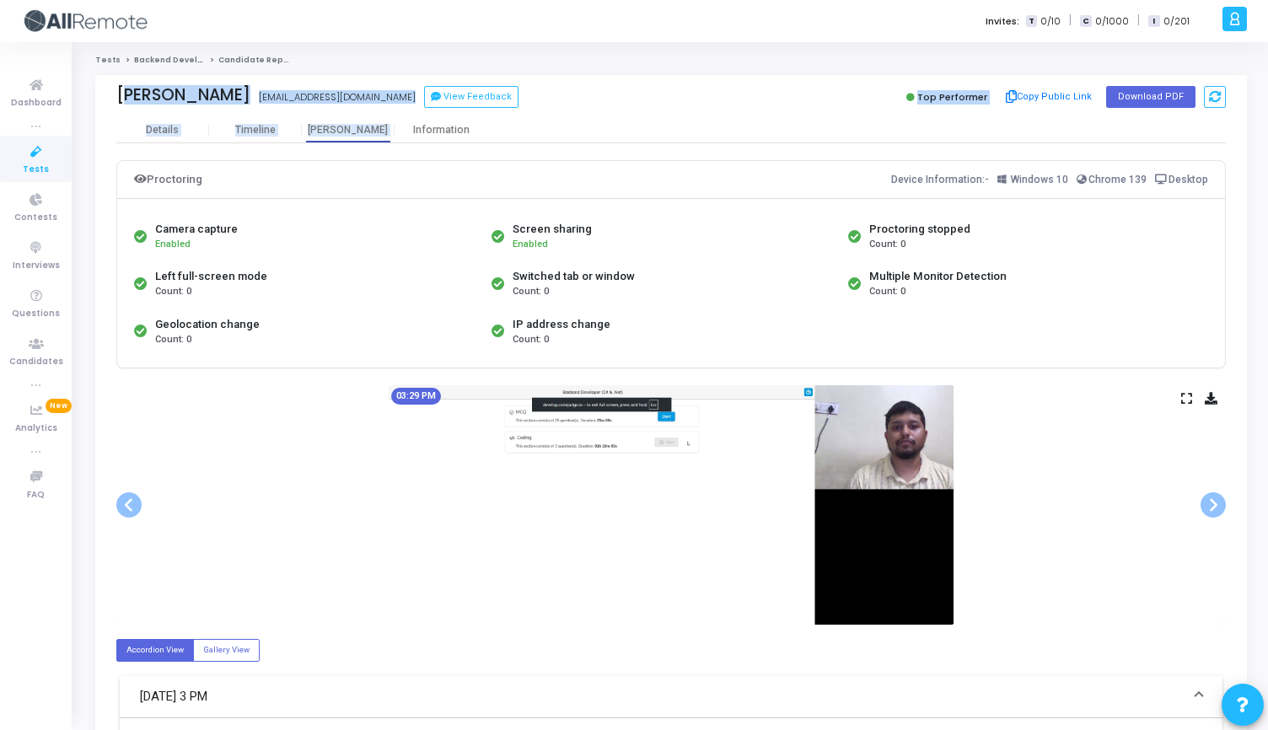
drag, startPoint x: 543, startPoint y: 117, endPoint x: 107, endPoint y: 86, distance: 436.9
click at [107, 86] on div "[PERSON_NAME] [PERSON_NAME] [EMAIL_ADDRESS][DOMAIN_NAME] View Feedback Top Perf…" at bounding box center [670, 551] width 1151 height 953
click at [107, 86] on div "[PERSON_NAME] [EMAIL_ADDRESS][DOMAIN_NAME] View Feedback Top Performer Copy Pub…" at bounding box center [670, 96] width 1151 height 42
drag, startPoint x: 107, startPoint y: 86, endPoint x: 518, endPoint y: 96, distance: 411.5
click at [518, 95] on div "[PERSON_NAME] [EMAIL_ADDRESS][DOMAIN_NAME] View Feedback Top Performer Copy Pub…" at bounding box center [670, 96] width 1151 height 42
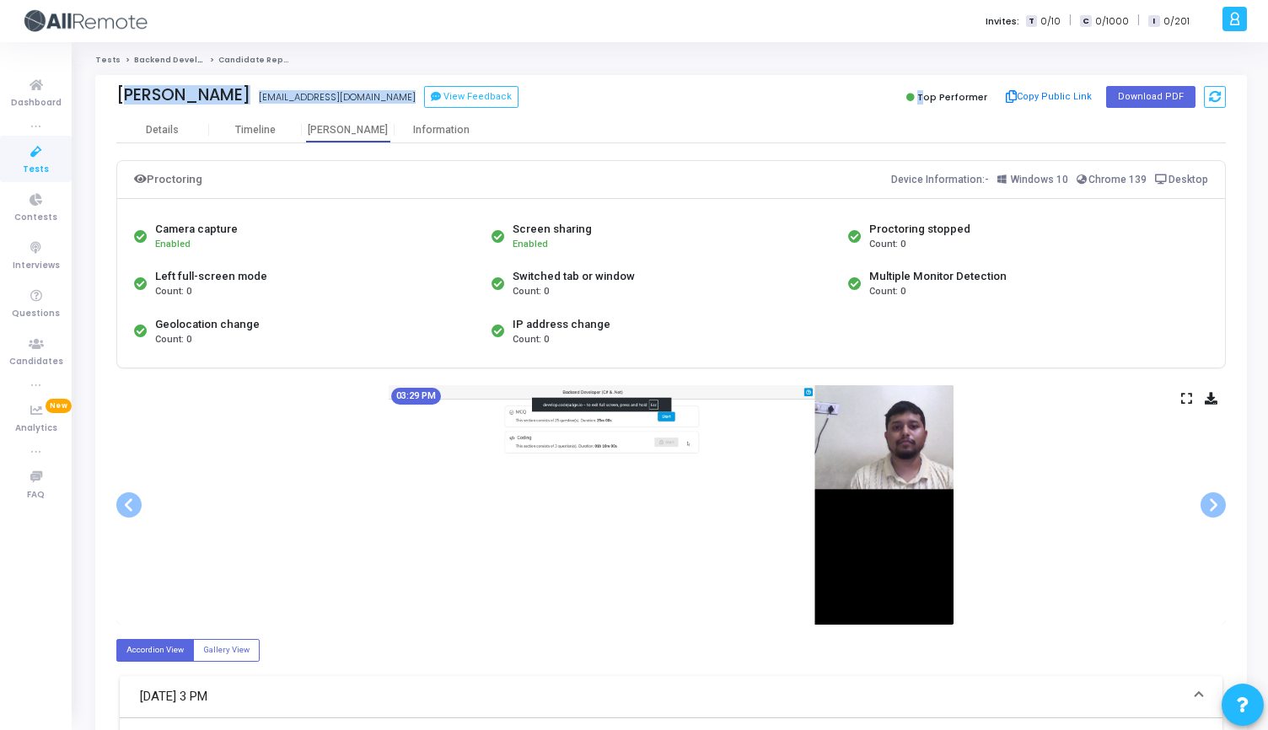
click at [518, 96] on div "[PERSON_NAME] [EMAIL_ADDRESS][DOMAIN_NAME] View Feedback" at bounding box center [389, 97] width 546 height 24
click at [1209, 504] on span at bounding box center [1212, 504] width 25 height 25
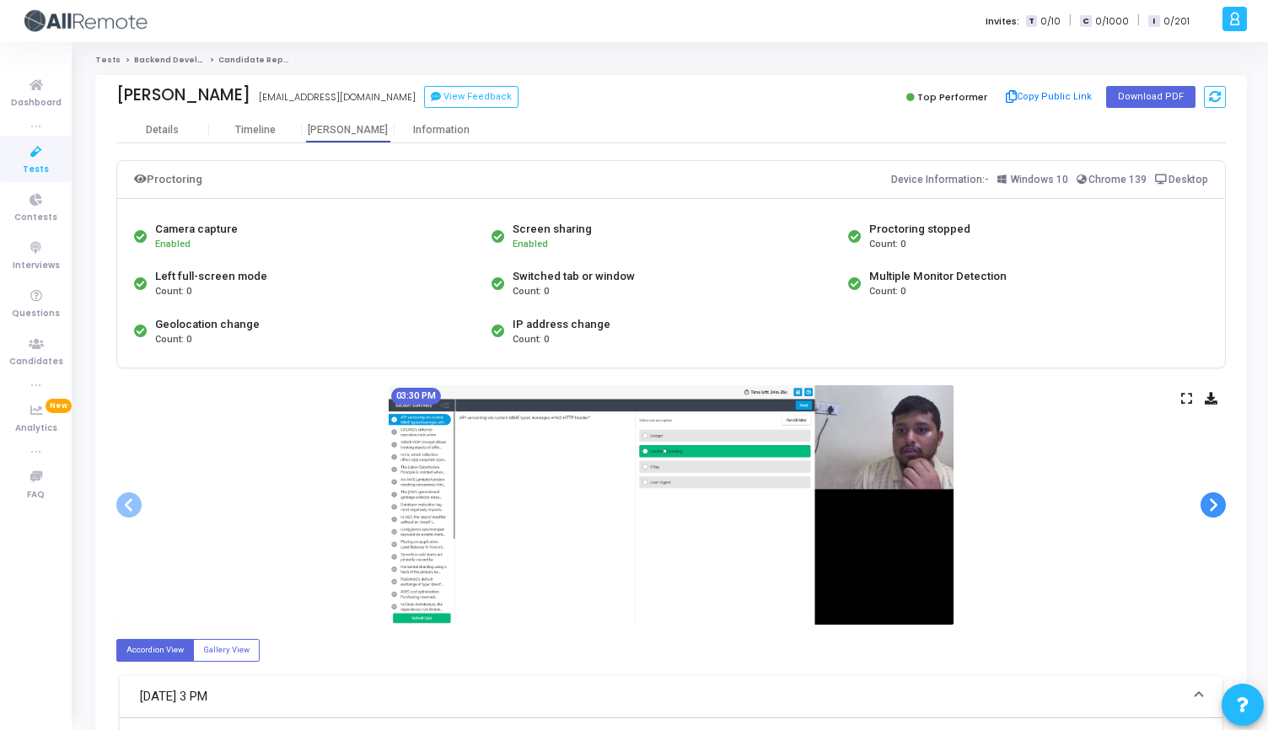
click at [1209, 504] on span at bounding box center [1212, 504] width 25 height 25
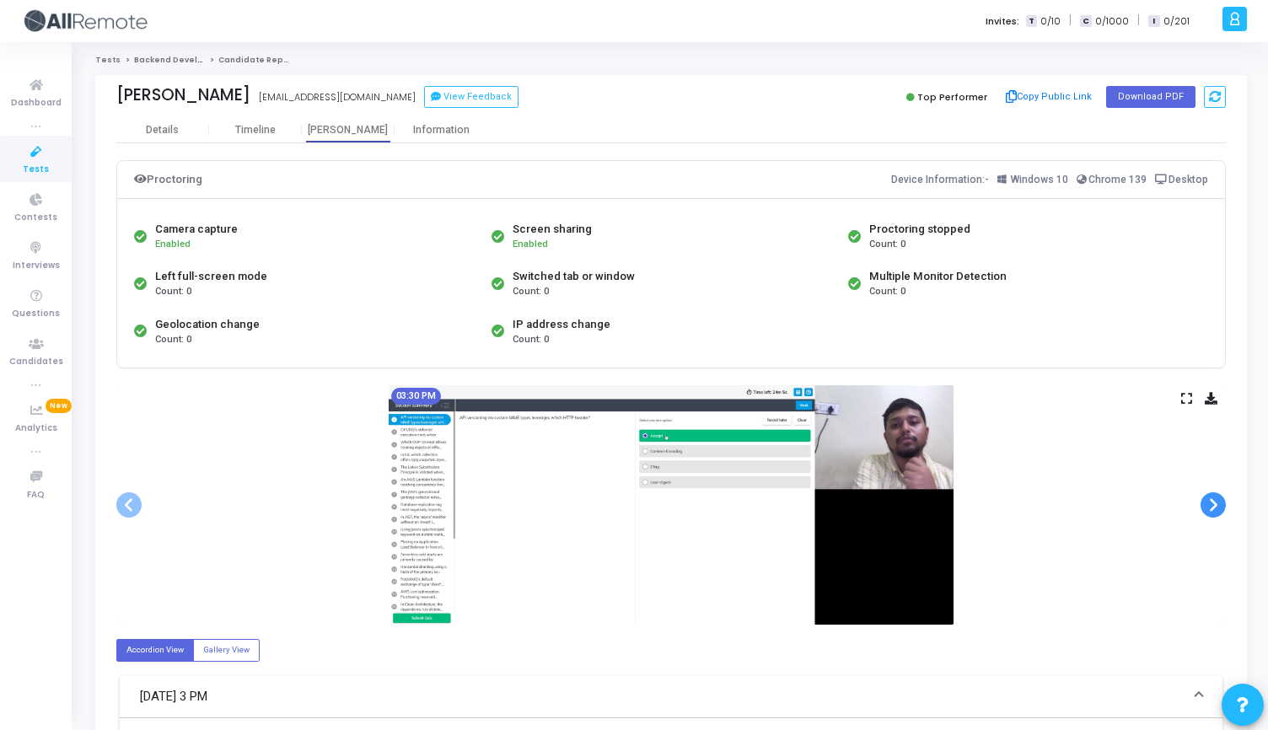
click at [1209, 504] on span at bounding box center [1212, 504] width 25 height 25
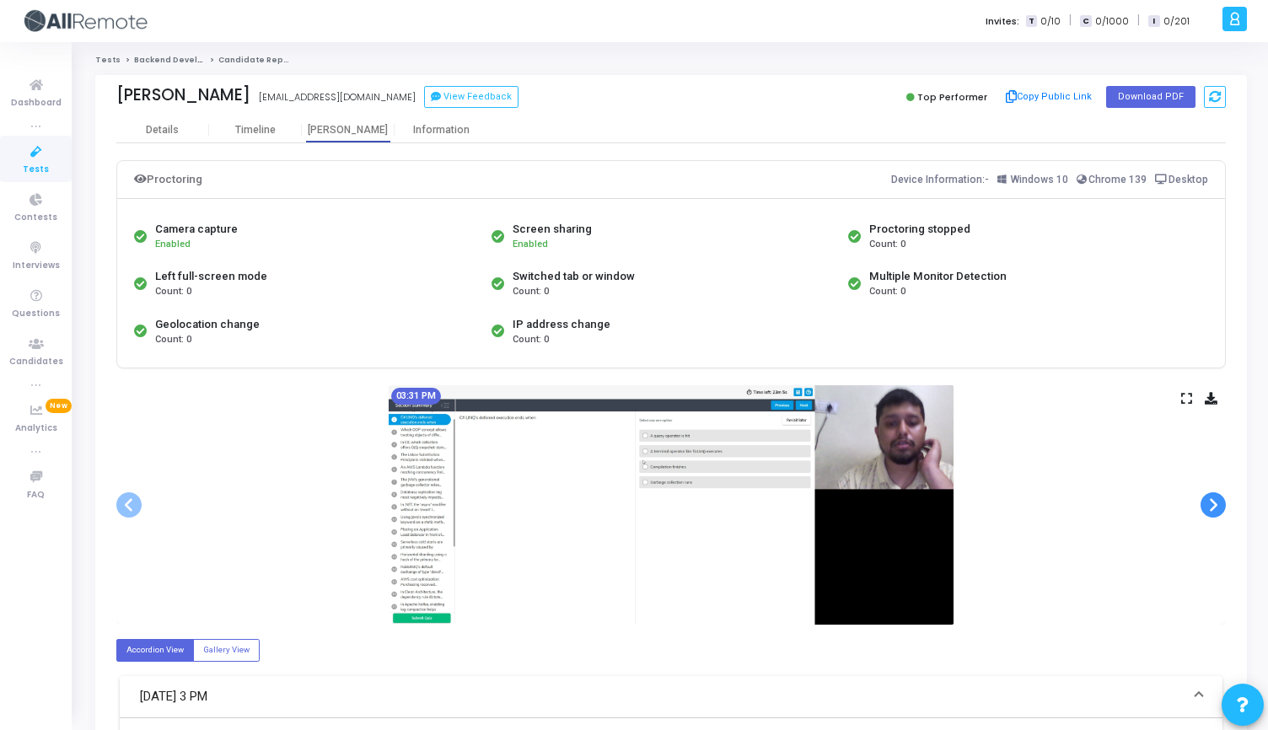
click at [1209, 504] on span at bounding box center [1212, 504] width 25 height 25
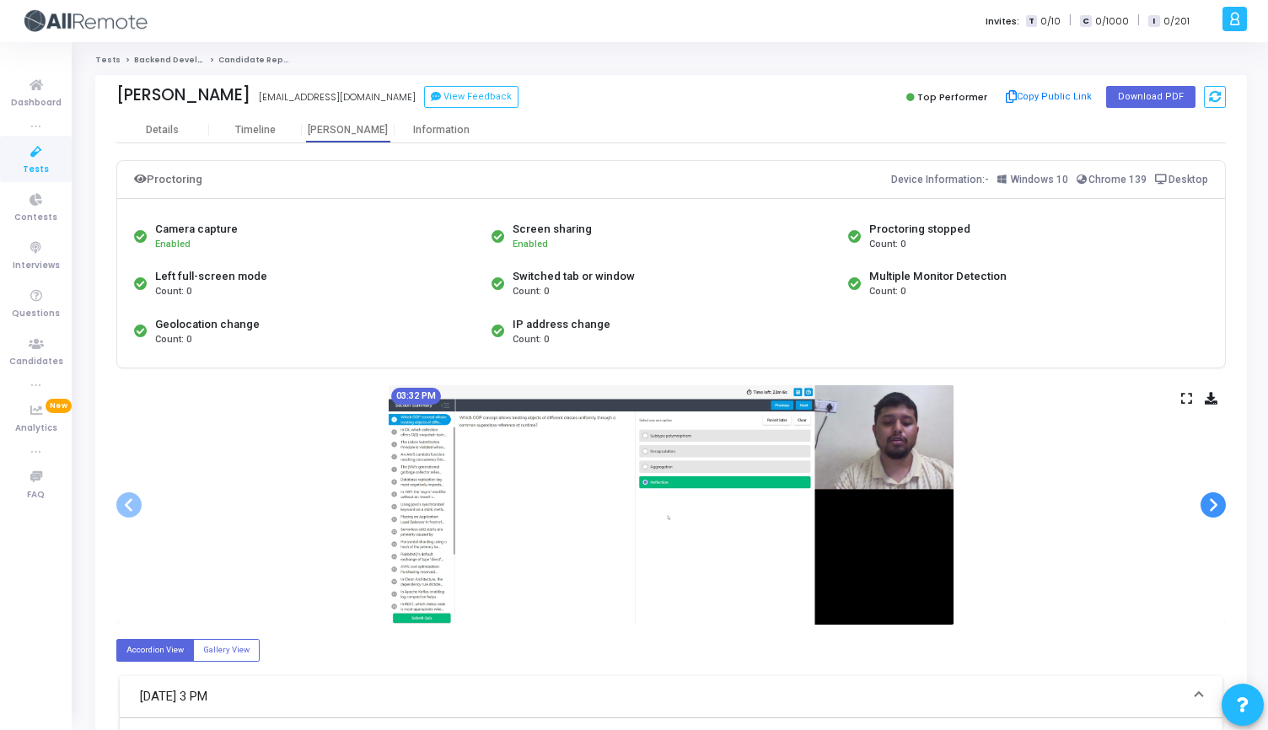
click at [1209, 504] on span at bounding box center [1212, 504] width 25 height 25
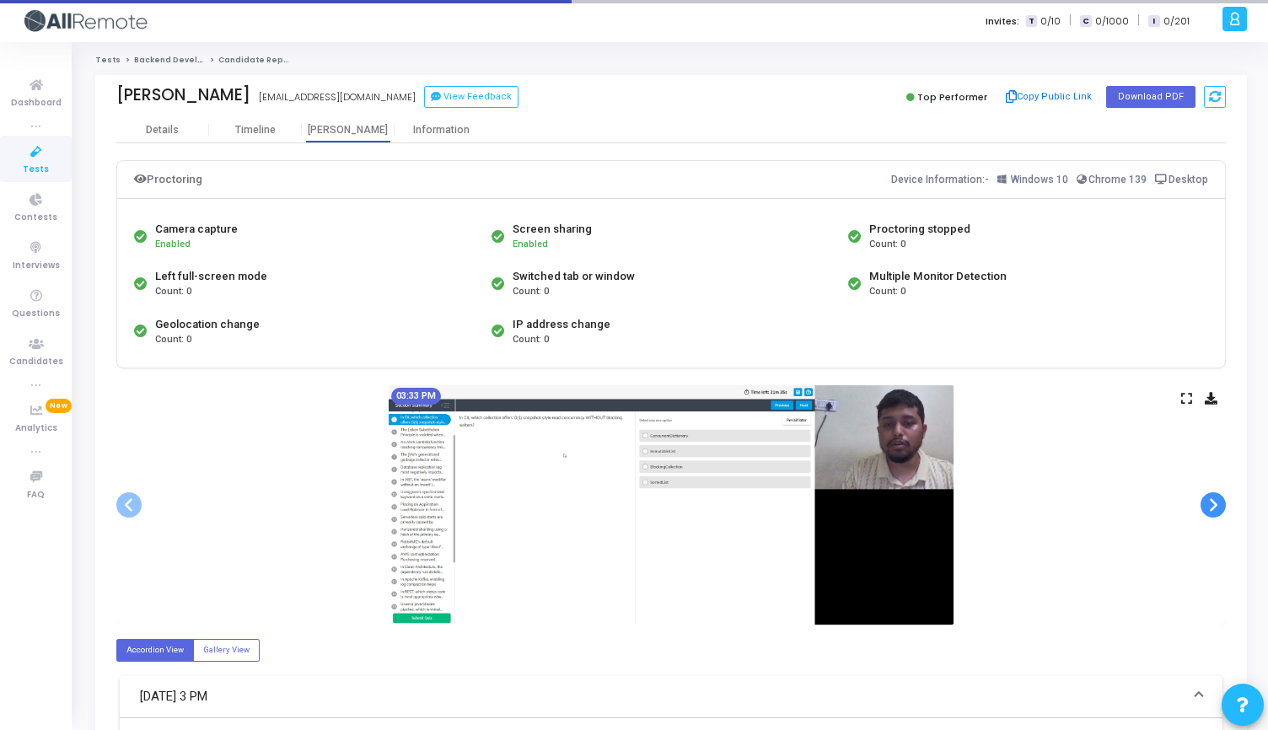
click at [1209, 504] on span at bounding box center [1212, 504] width 25 height 25
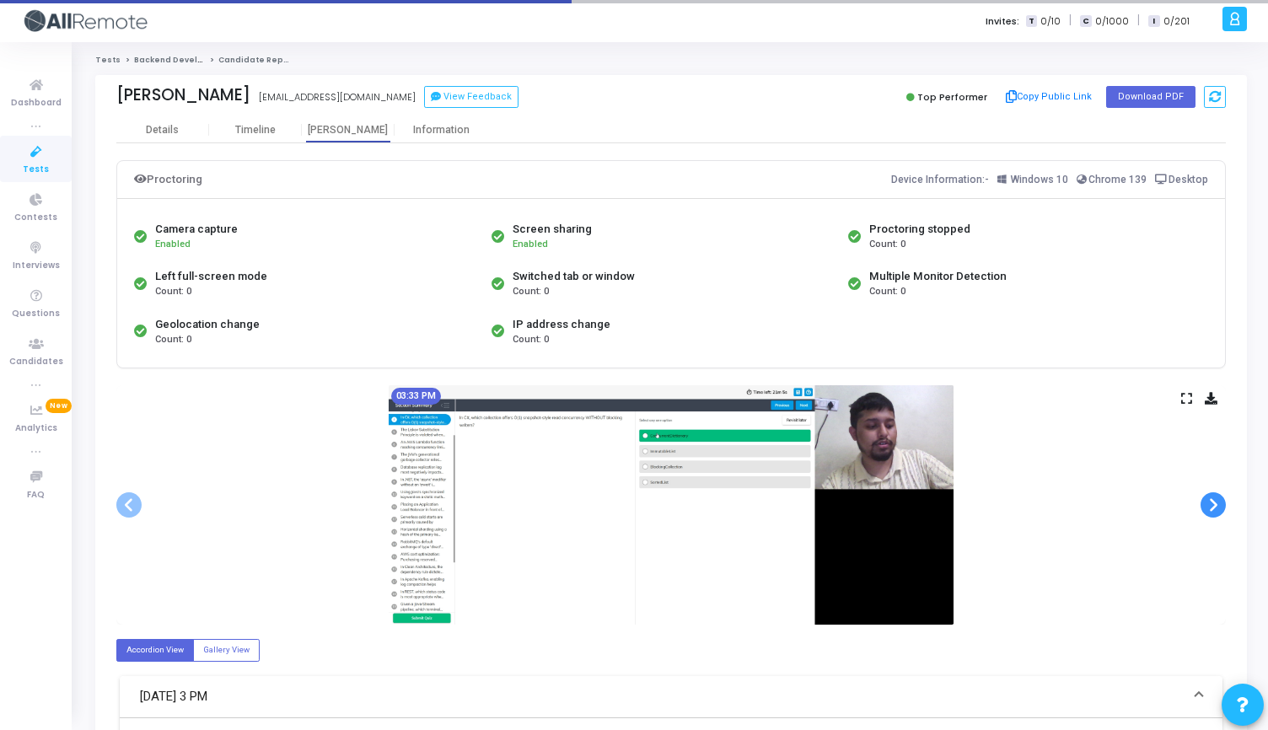
click at [1209, 504] on span at bounding box center [1212, 504] width 25 height 25
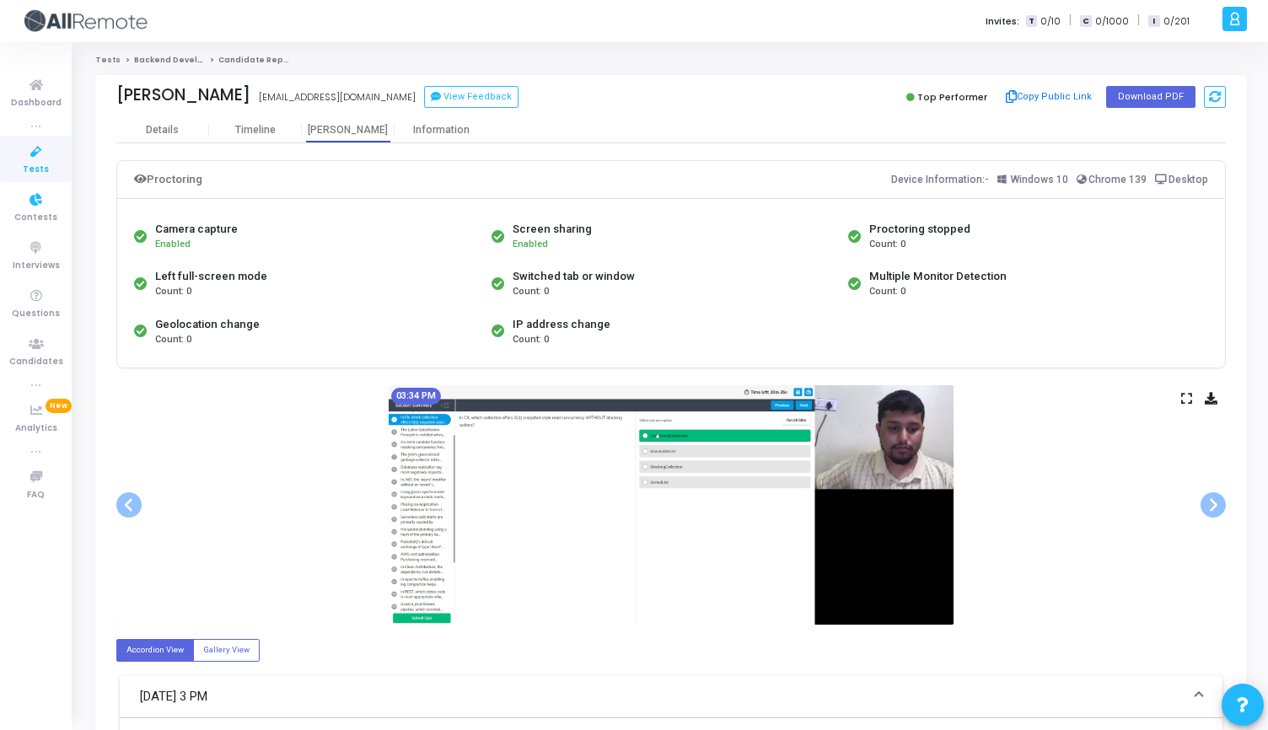
click at [35, 156] on icon at bounding box center [36, 152] width 35 height 21
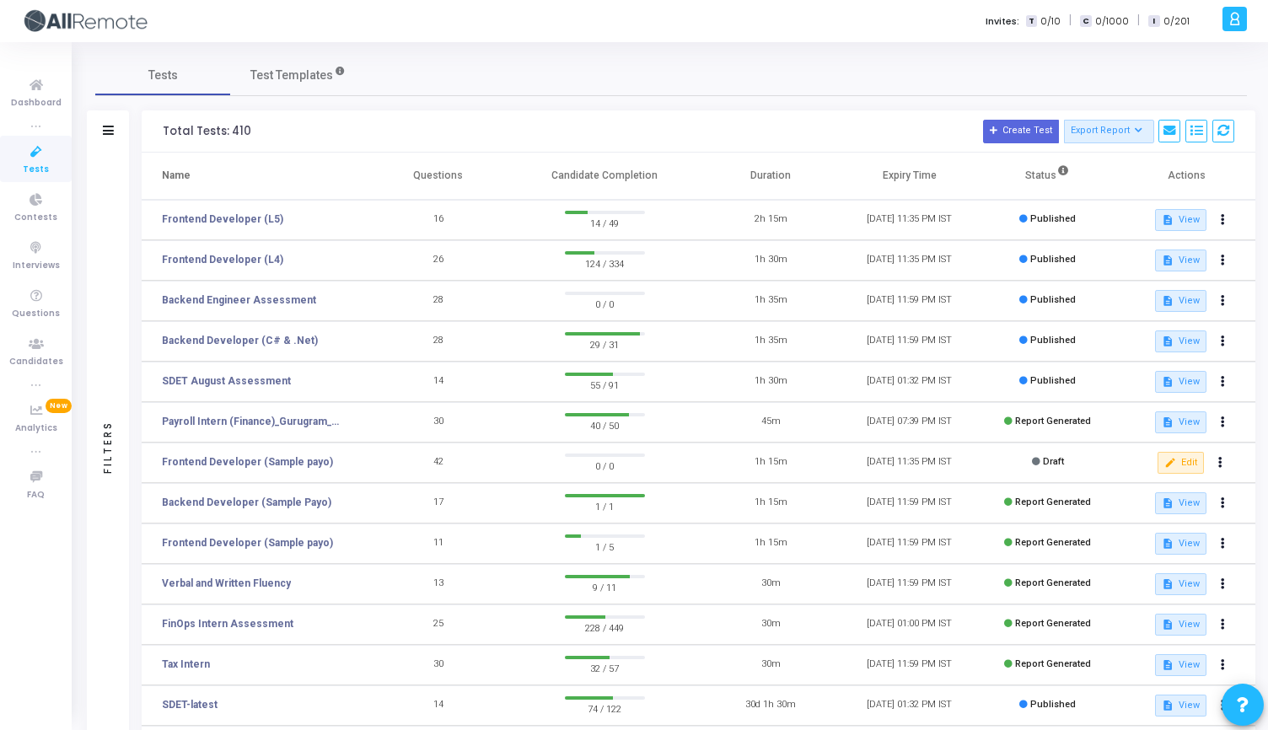
scroll to position [167, 0]
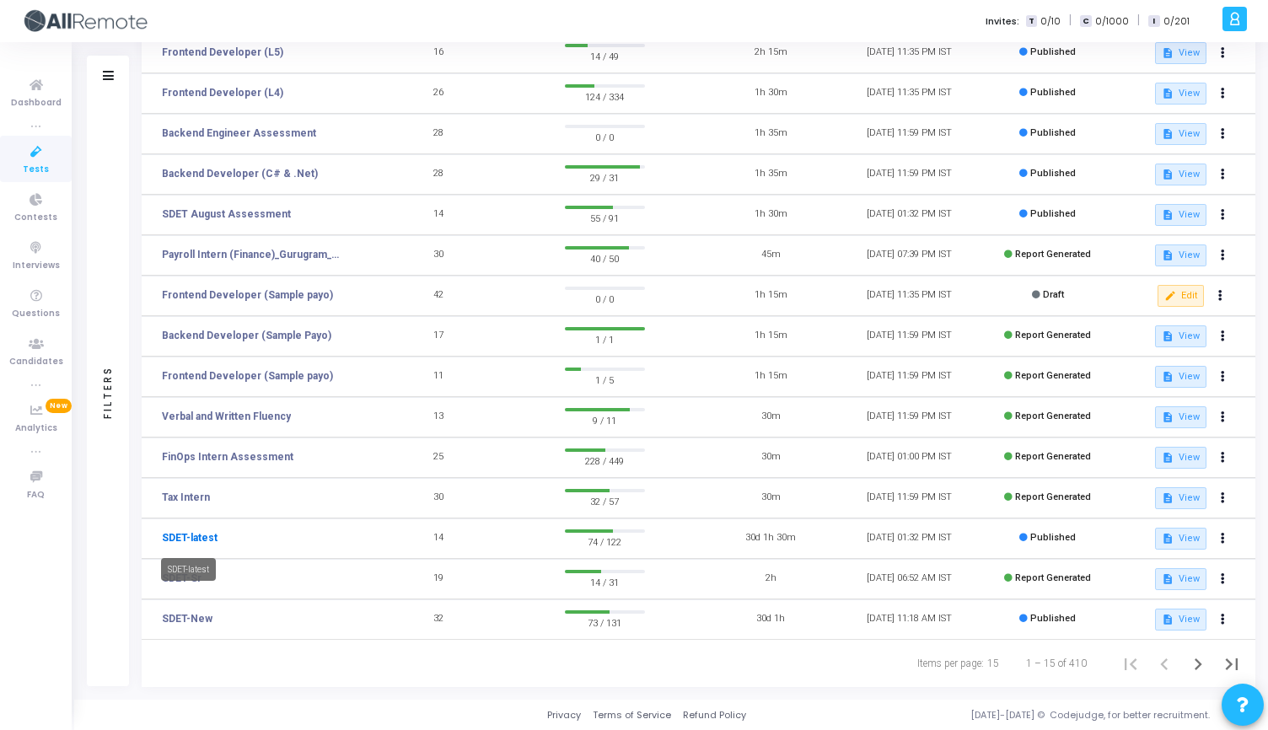
click at [199, 538] on link "SDET-latest" at bounding box center [190, 537] width 56 height 15
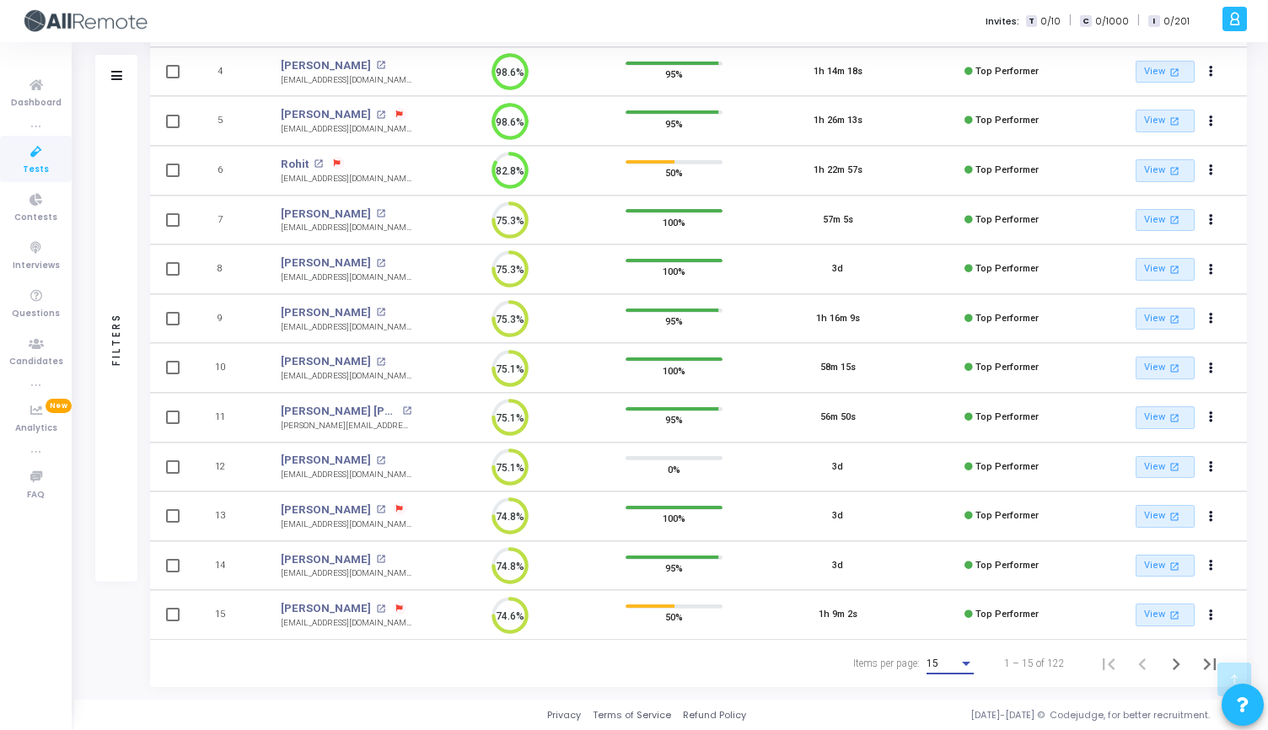
click at [953, 664] on div "15" at bounding box center [942, 664] width 32 height 12
click at [945, 653] on span "50" at bounding box center [950, 654] width 47 height 30
